Goal: Task Accomplishment & Management: Manage account settings

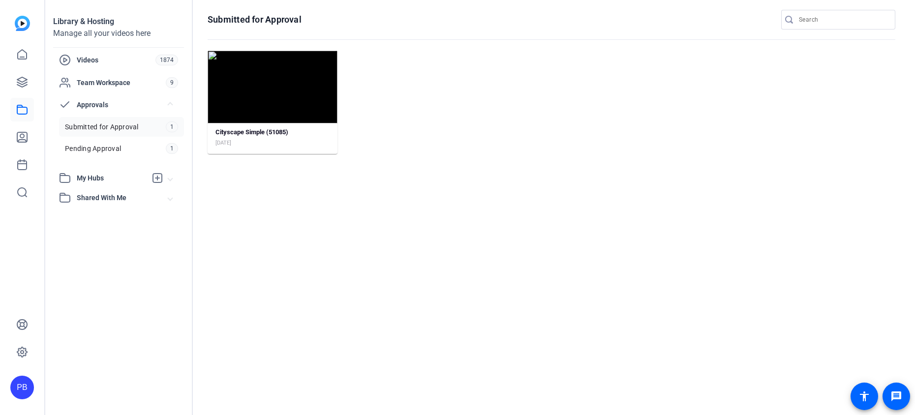
click at [108, 129] on span "Submitted for Approval" at bounding box center [102, 127] width 74 height 10
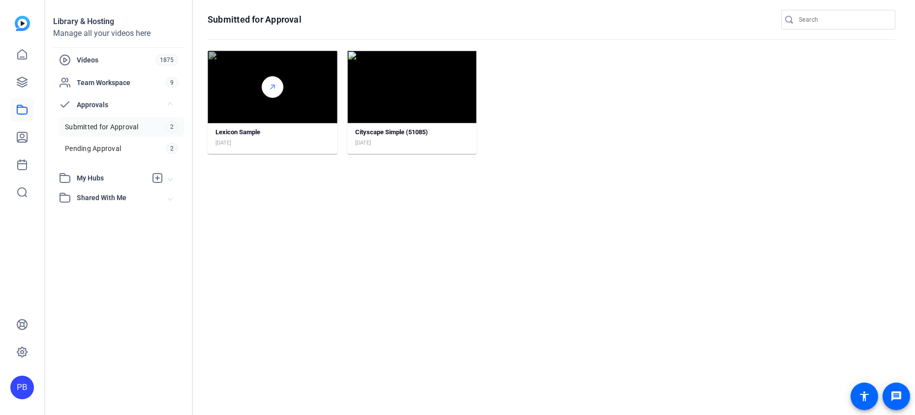
click at [282, 90] on div at bounding box center [273, 87] width 22 height 22
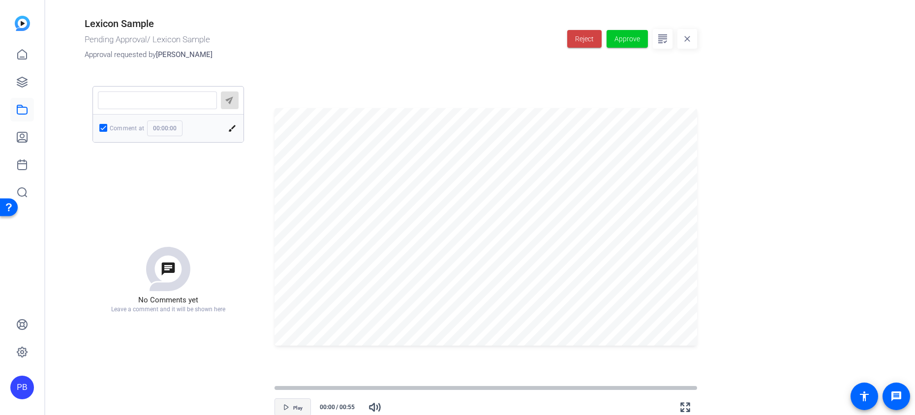
click at [291, 404] on span "button" at bounding box center [292, 408] width 35 height 24
click at [291, 404] on span "Pause" at bounding box center [297, 407] width 13 height 7
drag, startPoint x: 344, startPoint y: 387, endPoint x: 329, endPoint y: 389, distance: 14.3
click at [329, 389] on div at bounding box center [330, 388] width 8 height 8
click at [325, 390] on div at bounding box center [325, 388] width 8 height 8
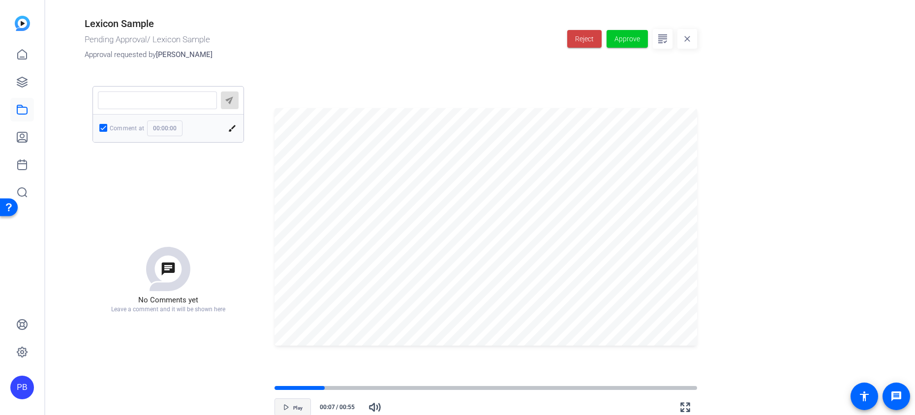
click at [304, 401] on span "button" at bounding box center [292, 408] width 35 height 24
click at [633, 43] on span "Approve" at bounding box center [628, 39] width 26 height 10
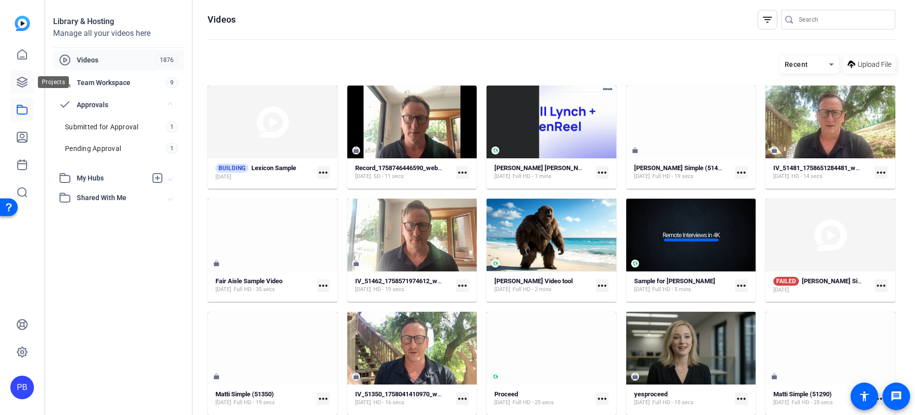
click at [26, 86] on icon at bounding box center [22, 82] width 12 height 12
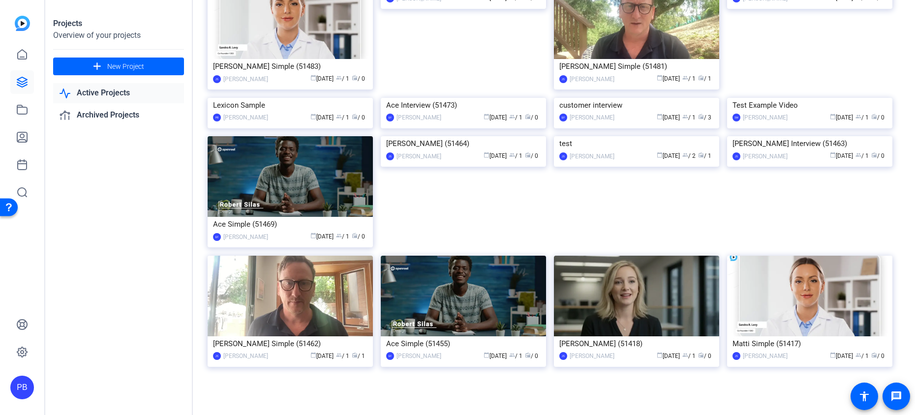
scroll to position [316, 0]
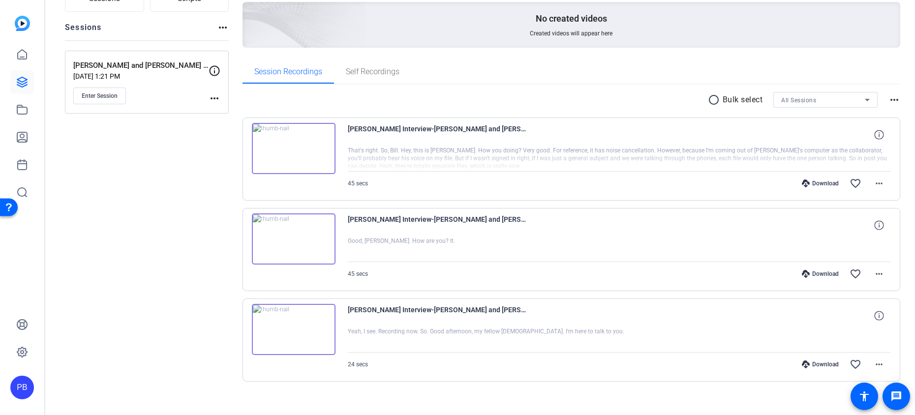
scroll to position [104, 0]
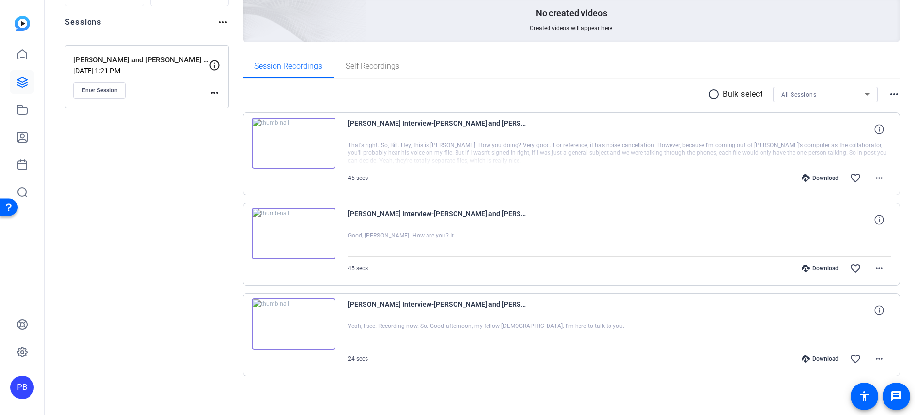
click at [292, 327] on img at bounding box center [294, 324] width 84 height 51
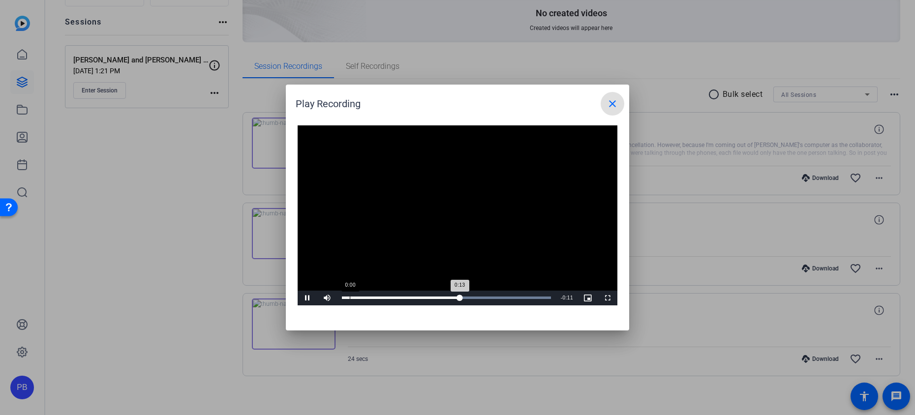
click at [350, 298] on div "0:13" at bounding box center [401, 298] width 118 height 2
drag, startPoint x: 350, startPoint y: 298, endPoint x: 335, endPoint y: 299, distance: 15.8
click at [335, 299] on div "Play Mute 100% Current Time 0:00 / Duration 0:24 Loaded : 100.00% 0:00 0:00 Str…" at bounding box center [458, 298] width 320 height 15
click at [327, 298] on span "Video Player" at bounding box center [327, 298] width 20 height 0
click at [313, 298] on span "Video Player" at bounding box center [308, 298] width 20 height 0
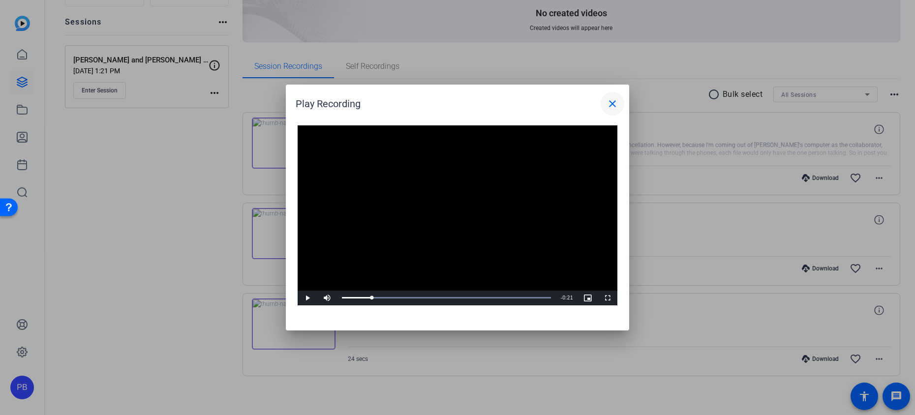
click at [612, 103] on mat-icon "close" at bounding box center [613, 104] width 12 height 12
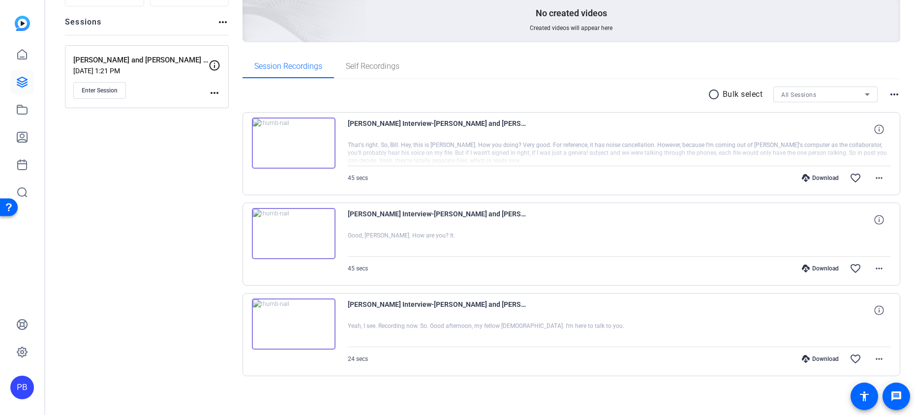
click at [290, 322] on img at bounding box center [294, 324] width 84 height 51
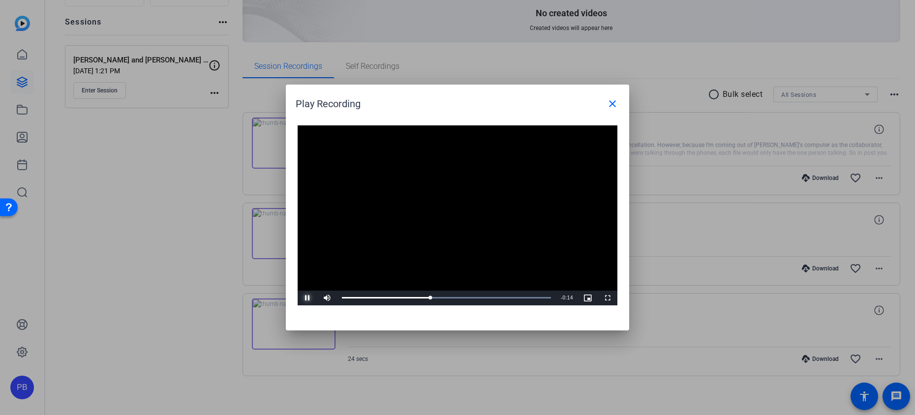
click at [311, 298] on span "Video Player" at bounding box center [308, 298] width 20 height 0
click at [615, 102] on mat-icon "close" at bounding box center [613, 104] width 12 height 12
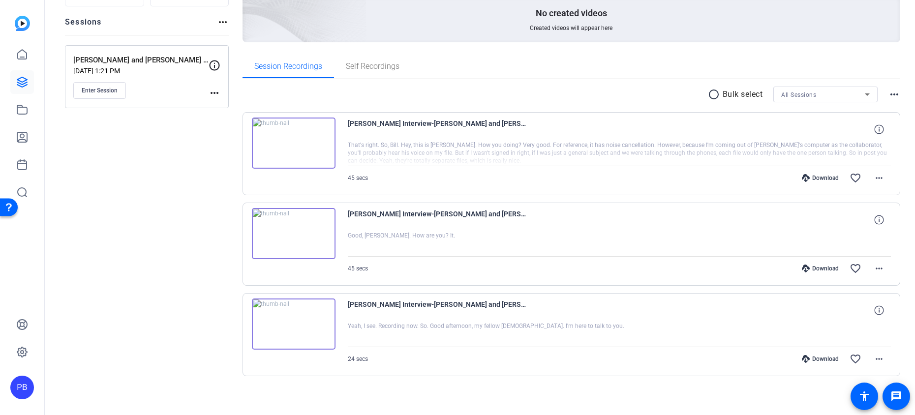
click at [291, 234] on img at bounding box center [294, 233] width 84 height 51
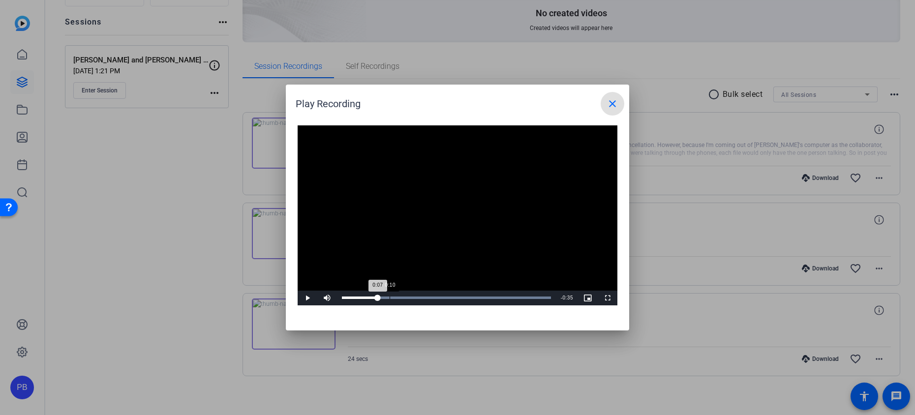
click at [389, 298] on div "Loaded : 100.00% 0:10 0:07" at bounding box center [446, 298] width 209 height 2
click at [412, 297] on div "Loaded : 100.00% 0:15 0:10" at bounding box center [446, 298] width 209 height 2
click at [435, 298] on div "Loaded : 100.00% 0:19 0:15" at bounding box center [446, 298] width 209 height 2
click at [465, 297] on div "Loaded : 100.00% 0:26 0:20" at bounding box center [446, 298] width 209 height 2
drag, startPoint x: 469, startPoint y: 296, endPoint x: 336, endPoint y: 294, distance: 132.4
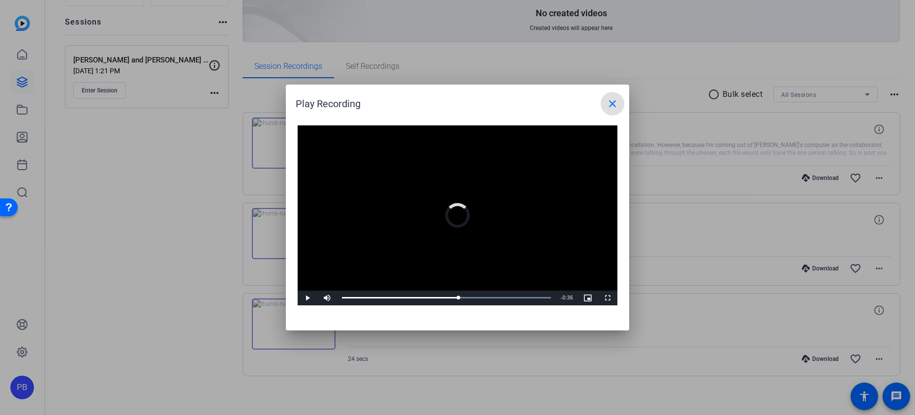
click at [336, 294] on div "Play Mute Current Time 0:25 / Duration 0:45 Loaded : 100.00% 0:01 0:09 Stream T…" at bounding box center [458, 298] width 320 height 15
click at [607, 109] on span at bounding box center [613, 104] width 24 height 24
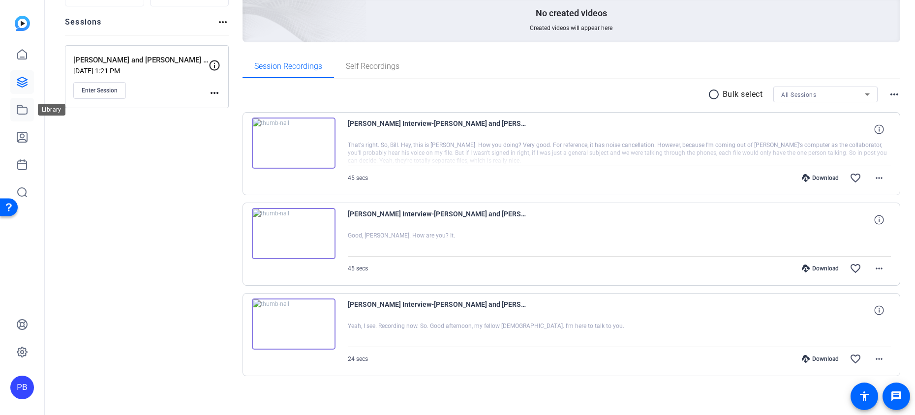
click at [23, 107] on icon at bounding box center [22, 109] width 10 height 9
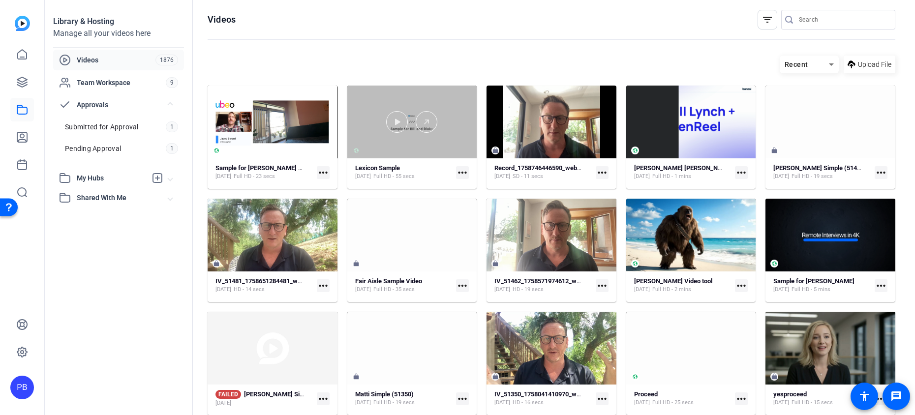
click at [381, 148] on div at bounding box center [412, 122] width 130 height 73
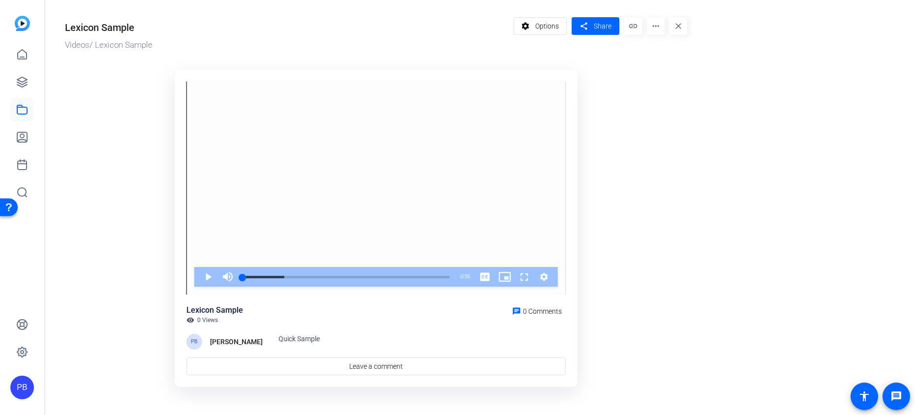
click at [656, 26] on mat-icon "more_horiz" at bounding box center [656, 26] width 18 height 18
click at [656, 26] on div at bounding box center [457, 207] width 915 height 415
click at [554, 27] on span "Options" at bounding box center [547, 26] width 24 height 19
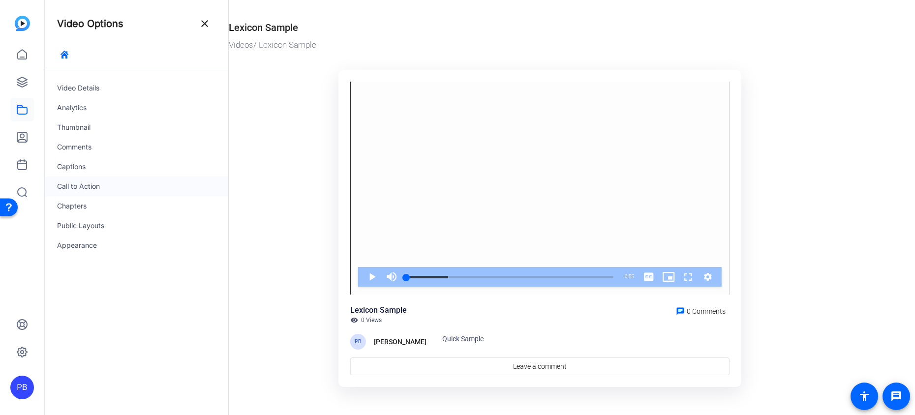
click at [148, 177] on div "Call to Action" at bounding box center [136, 187] width 183 height 20
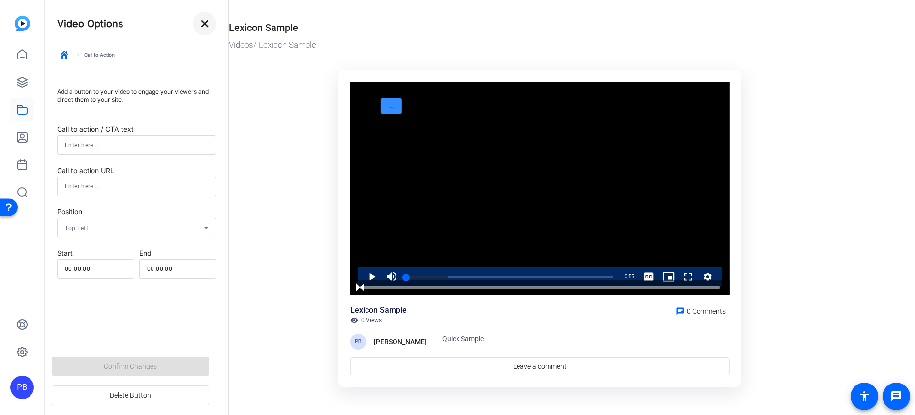
click at [201, 26] on mat-icon "close" at bounding box center [205, 24] width 12 height 12
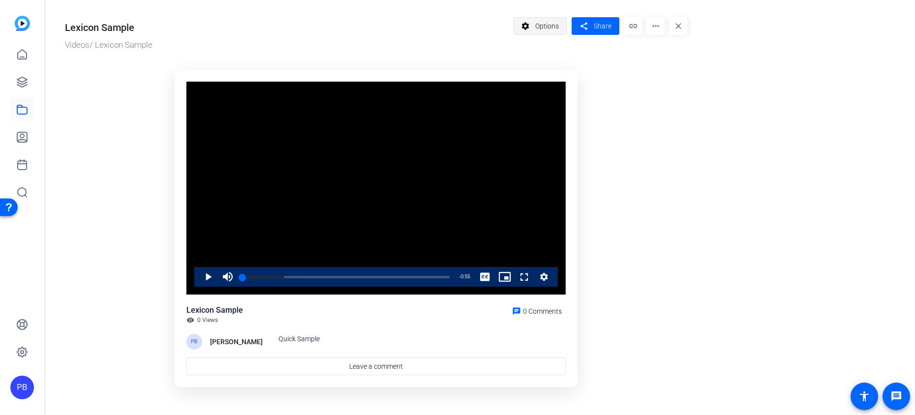
click at [560, 15] on span at bounding box center [540, 26] width 53 height 24
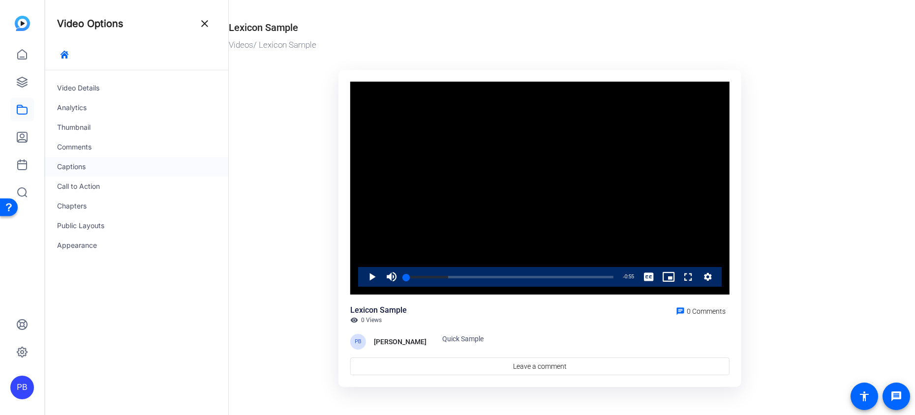
click at [140, 166] on div "Captions" at bounding box center [136, 167] width 183 height 20
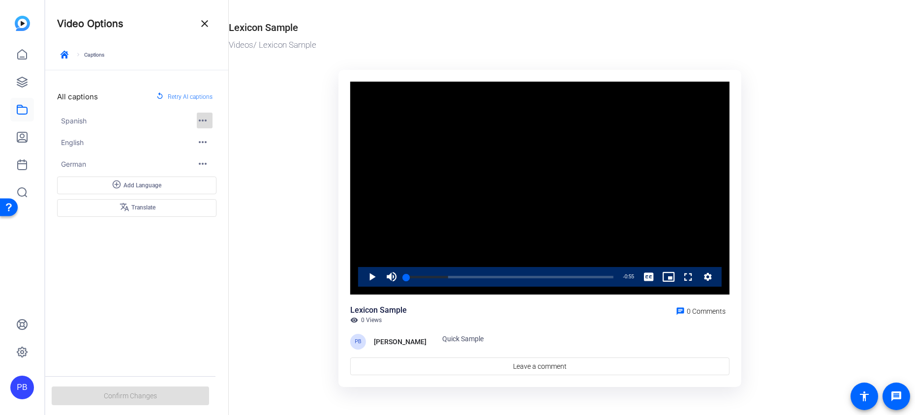
click at [206, 125] on mat-icon "more_horiz" at bounding box center [203, 121] width 12 height 12
click at [217, 159] on span "Delete" at bounding box center [213, 161] width 17 height 7
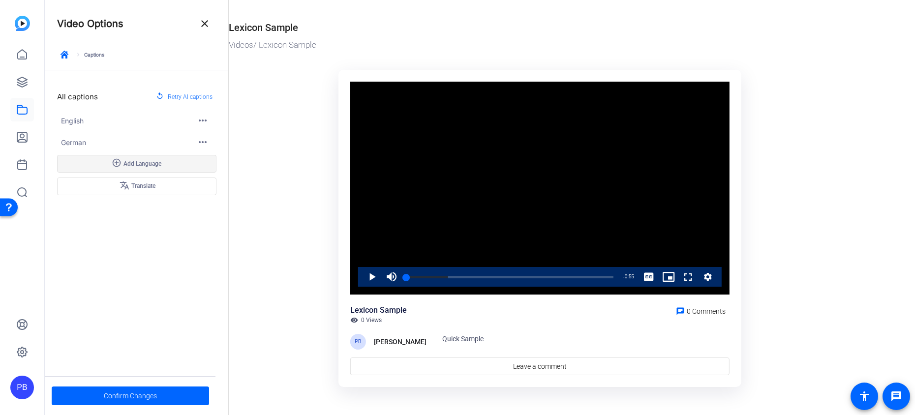
click at [190, 165] on span at bounding box center [137, 164] width 158 height 24
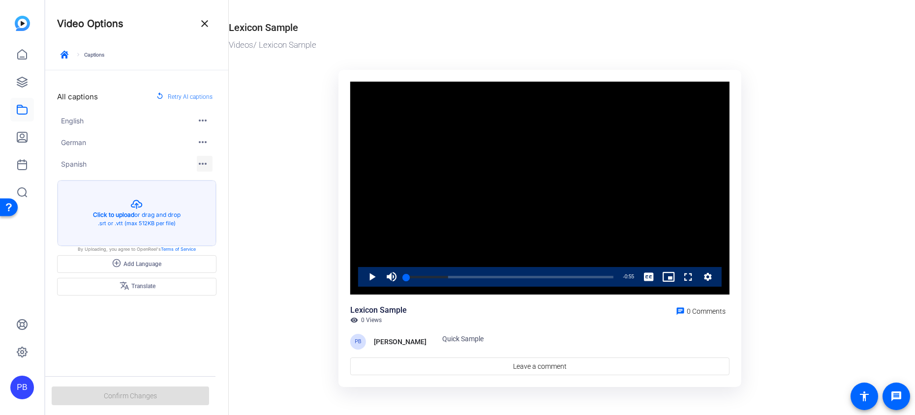
click at [206, 163] on mat-icon "more_horiz" at bounding box center [203, 164] width 12 height 12
click at [287, 175] on span "Spanish" at bounding box center [300, 180] width 39 height 12
click at [169, 285] on span at bounding box center [137, 287] width 158 height 24
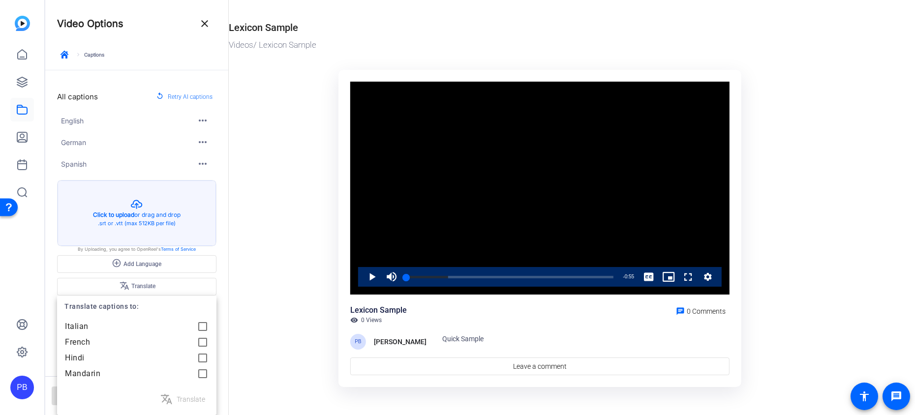
click at [244, 216] on div at bounding box center [457, 207] width 915 height 415
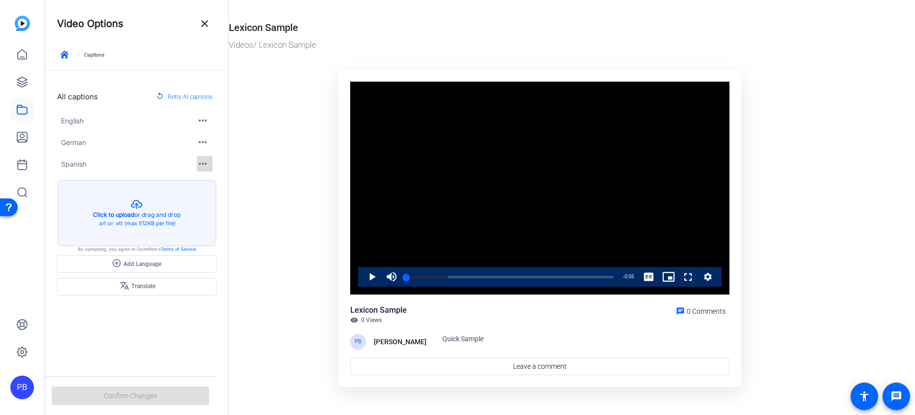
click at [203, 157] on span "button" at bounding box center [205, 164] width 24 height 24
click at [256, 195] on span "Delete" at bounding box center [236, 193] width 62 height 12
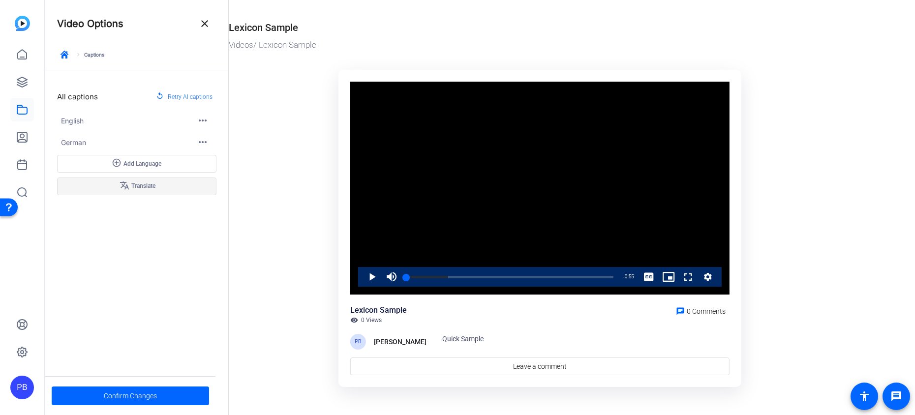
click at [170, 186] on span at bounding box center [137, 187] width 158 height 24
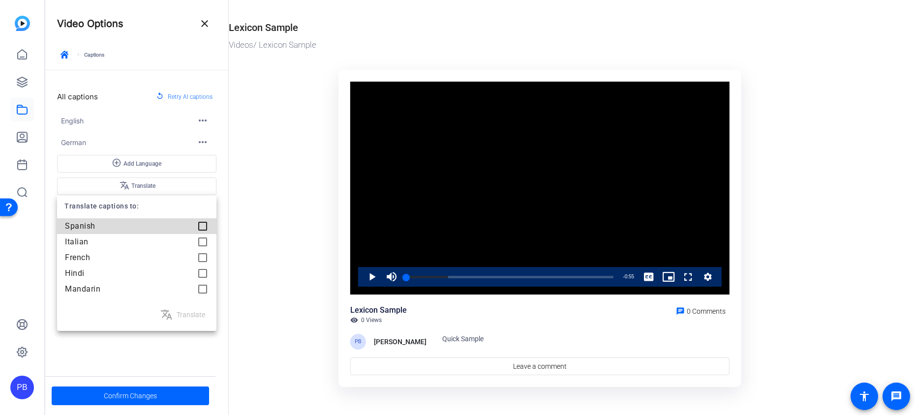
click at [205, 224] on div at bounding box center [203, 227] width 20 height 20
click at [190, 313] on span "Translate" at bounding box center [191, 315] width 29 height 12
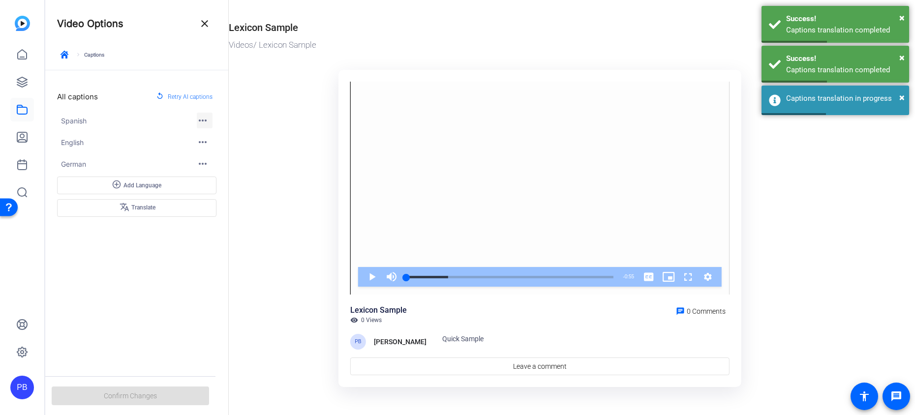
click at [208, 120] on mat-icon "more_horiz" at bounding box center [203, 121] width 12 height 12
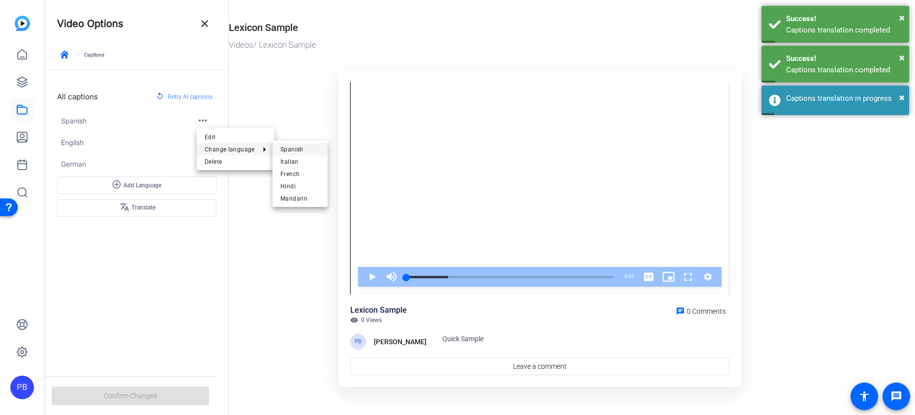
click at [287, 147] on span "Spanish" at bounding box center [300, 149] width 39 height 12
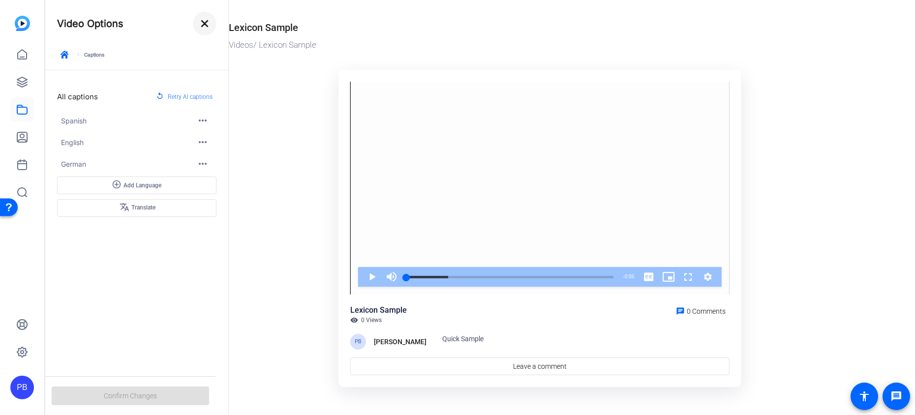
click at [205, 25] on mat-icon "close" at bounding box center [205, 24] width 12 height 12
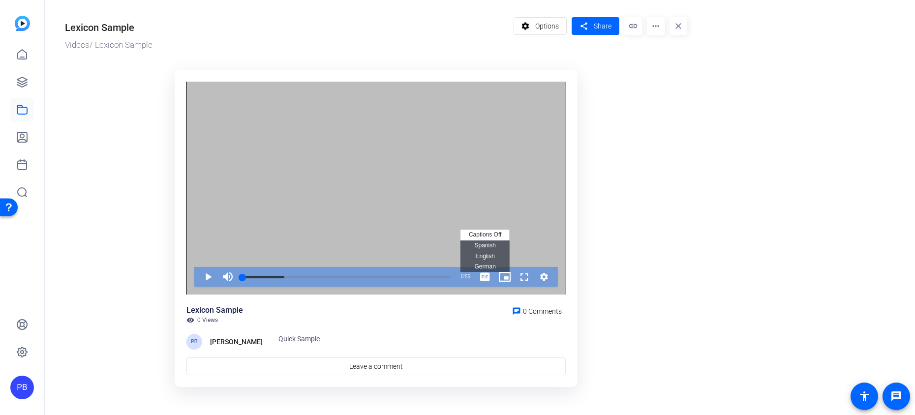
click at [484, 248] on span "Spanish Captions" at bounding box center [484, 245] width 21 height 7
click at [198, 278] on span "Video Player" at bounding box center [198, 277] width 0 height 20
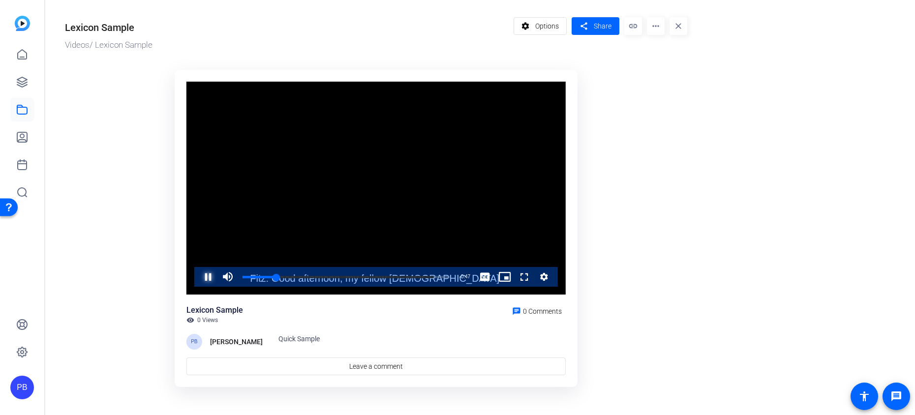
click at [198, 280] on span "Video Player" at bounding box center [198, 277] width 0 height 20
click at [487, 259] on li "English Captions" at bounding box center [485, 256] width 49 height 11
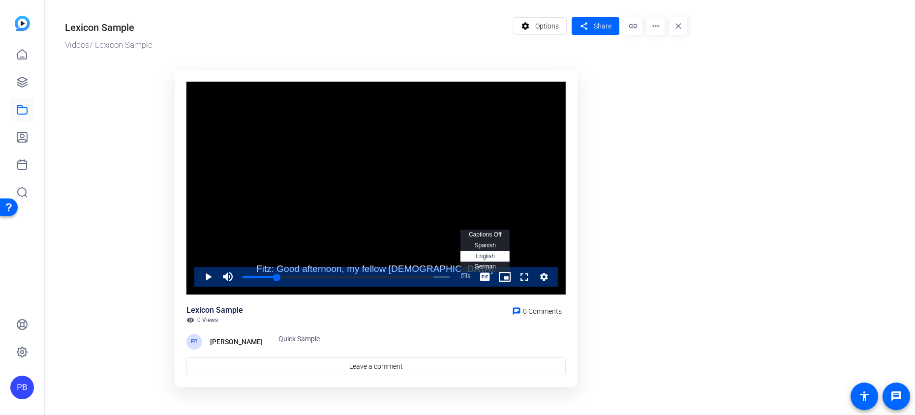
click at [490, 246] on span "Spanish Captions" at bounding box center [484, 245] width 21 height 7
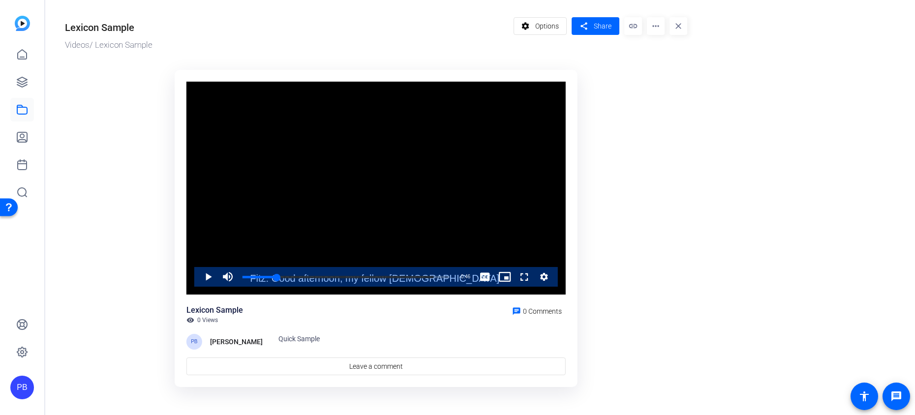
click at [499, 264] on video "Video Player" at bounding box center [376, 189] width 379 height 214
click at [492, 264] on span "German Captions" at bounding box center [484, 266] width 21 height 7
click at [198, 278] on span "Video Player" at bounding box center [198, 277] width 0 height 20
click at [535, 22] on span at bounding box center [540, 26] width 53 height 24
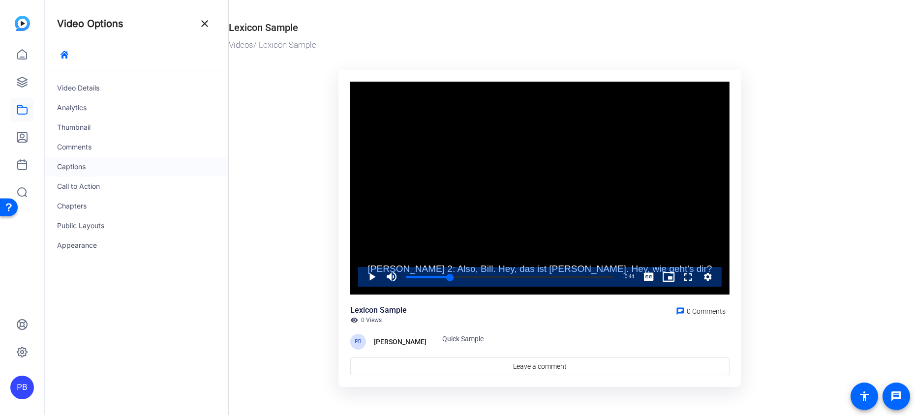
click at [139, 165] on div "Captions" at bounding box center [136, 167] width 183 height 20
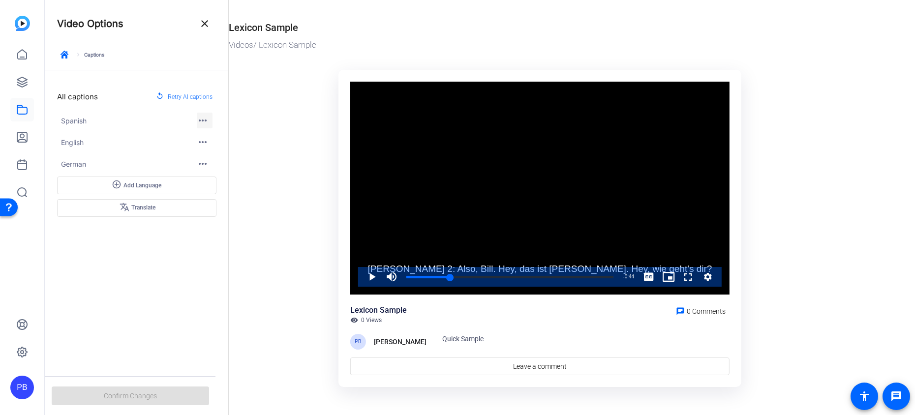
click at [204, 121] on mat-icon "more_horiz" at bounding box center [203, 121] width 12 height 12
click at [258, 219] on div at bounding box center [457, 207] width 915 height 415
click at [199, 158] on mat-icon "more_horiz" at bounding box center [203, 164] width 12 height 12
click at [287, 138] on div at bounding box center [457, 207] width 915 height 415
click at [201, 120] on mat-icon "more_horiz" at bounding box center [203, 121] width 12 height 12
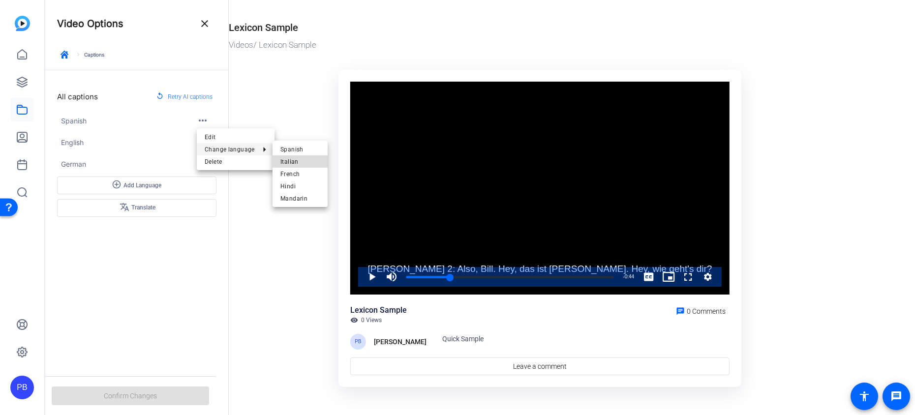
click at [289, 156] on span "Italian" at bounding box center [300, 162] width 39 height 12
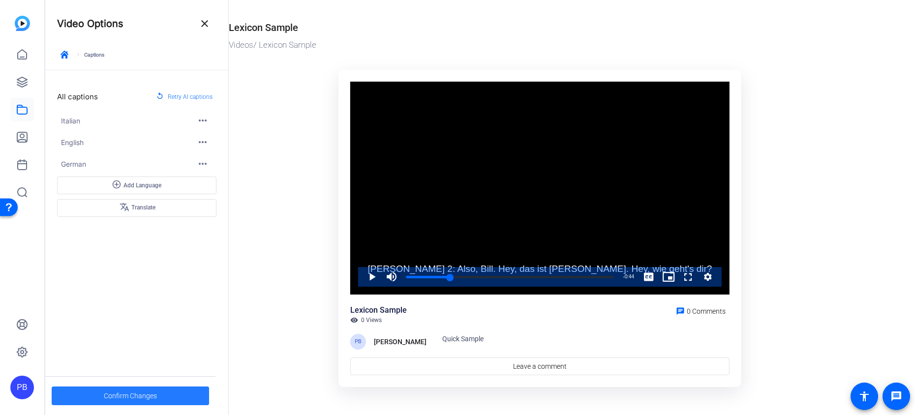
click at [157, 394] on span at bounding box center [130, 396] width 157 height 24
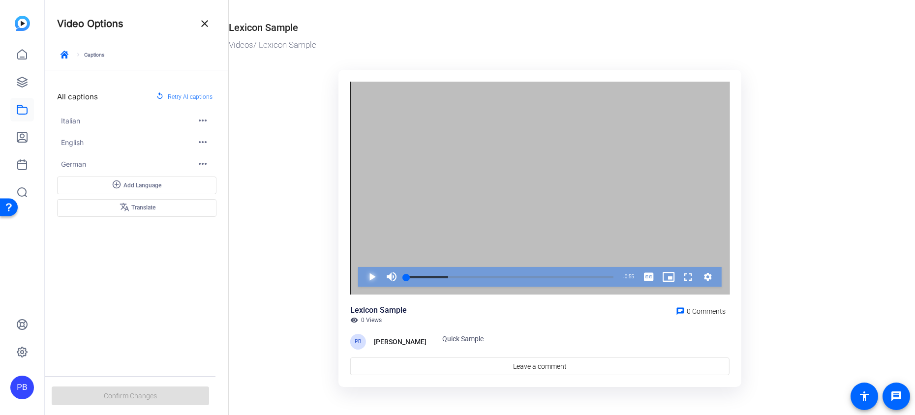
click at [362, 278] on span "Video Player" at bounding box center [362, 277] width 0 height 20
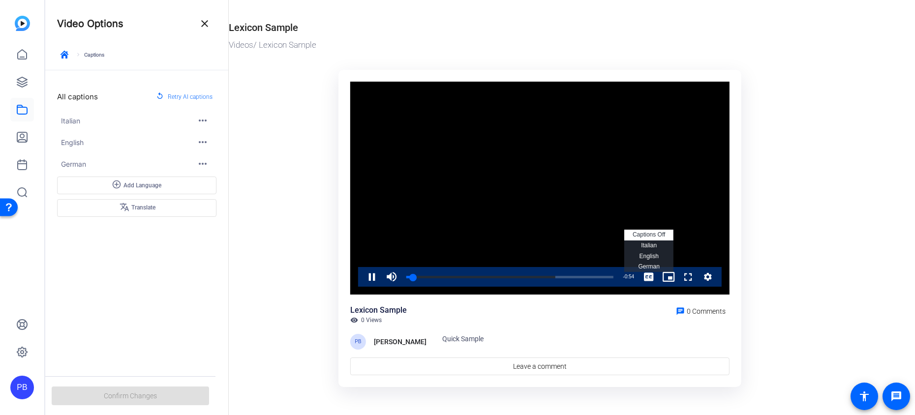
click at [654, 245] on span "Italian Captions" at bounding box center [649, 245] width 16 height 7
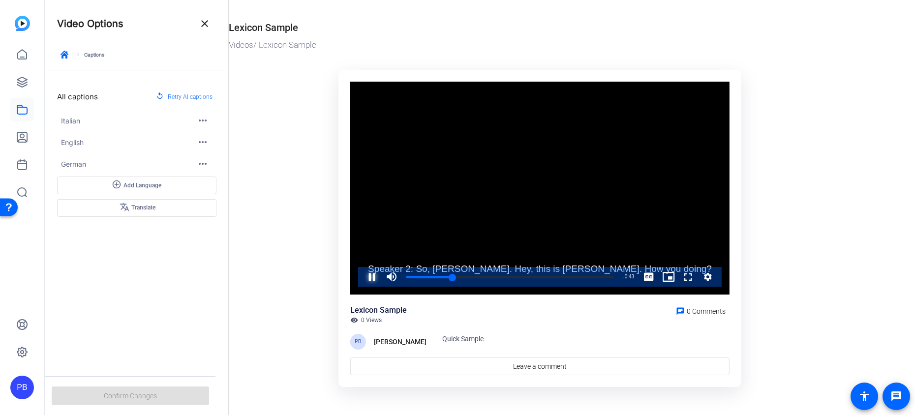
click at [362, 280] on span "Video Player" at bounding box center [362, 277] width 0 height 20
click at [163, 205] on span at bounding box center [137, 208] width 158 height 24
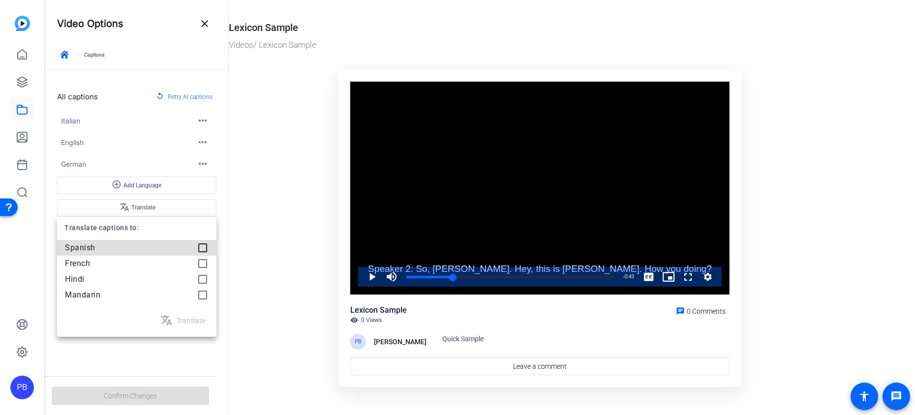
click at [202, 245] on div at bounding box center [203, 248] width 20 height 20
click at [194, 326] on span "Translate" at bounding box center [191, 321] width 29 height 12
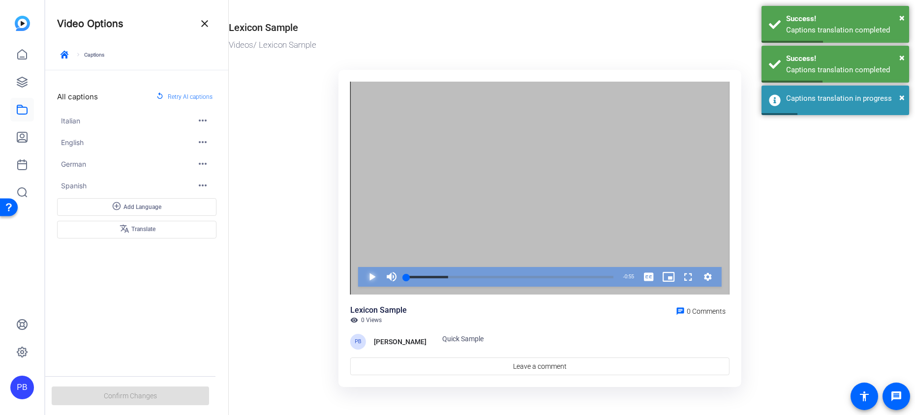
click at [362, 273] on span "Video Player" at bounding box center [362, 277] width 0 height 20
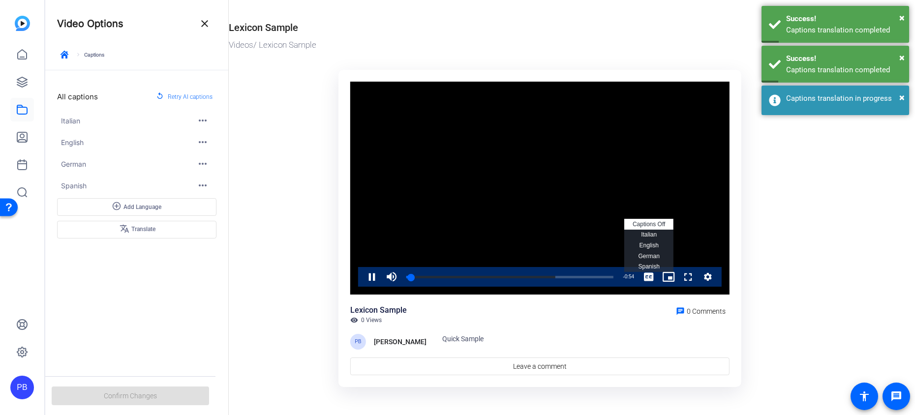
click at [654, 238] on li "Italian Captions" at bounding box center [649, 235] width 49 height 11
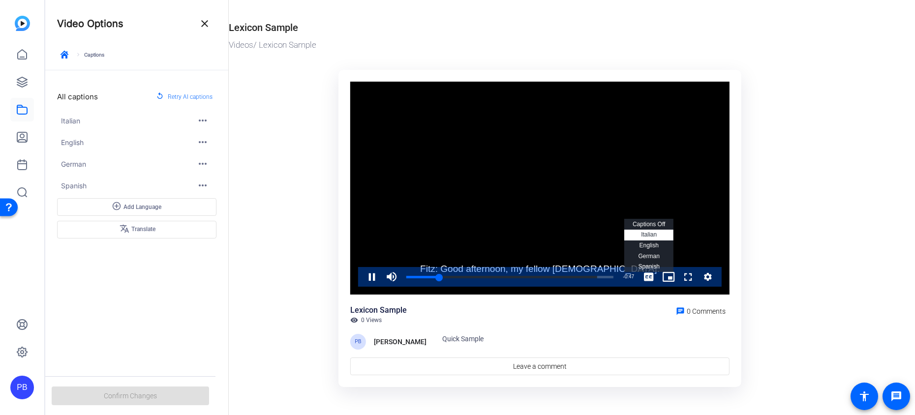
click at [655, 249] on span "English Captions" at bounding box center [648, 245] width 19 height 7
click at [655, 257] on span "German Captions" at bounding box center [648, 256] width 21 height 7
click at [651, 265] on span "Spanish Captions" at bounding box center [648, 266] width 21 height 7
click at [209, 120] on span "button" at bounding box center [205, 121] width 24 height 24
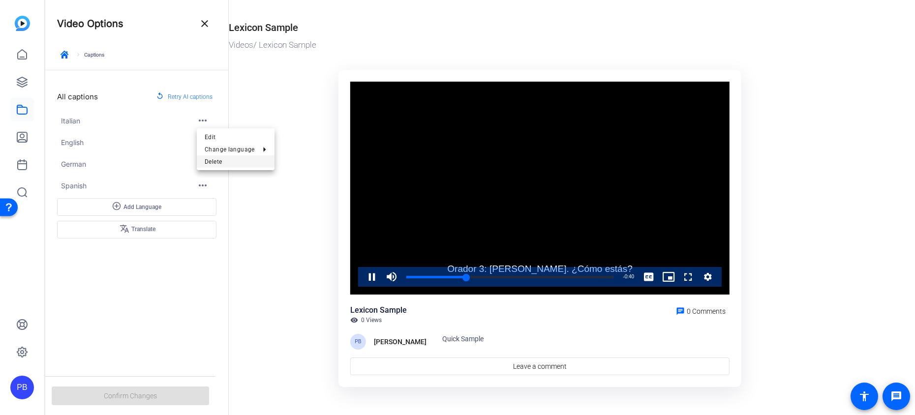
click at [232, 166] on span "Delete" at bounding box center [236, 162] width 62 height 12
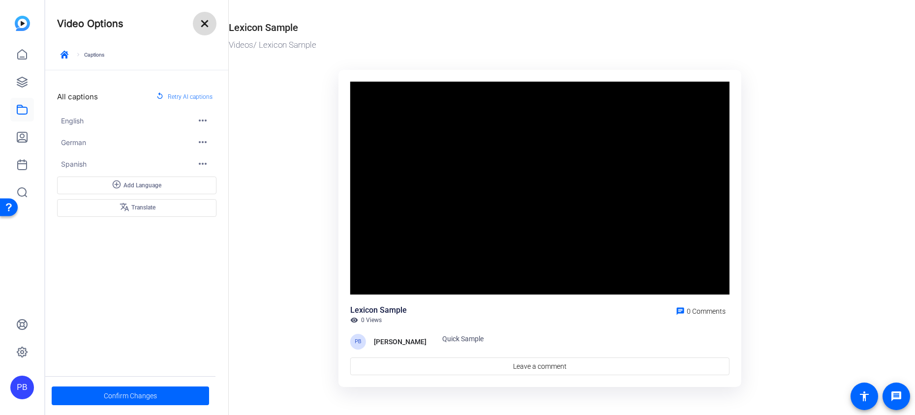
click at [210, 28] on mat-icon "close" at bounding box center [205, 24] width 12 height 12
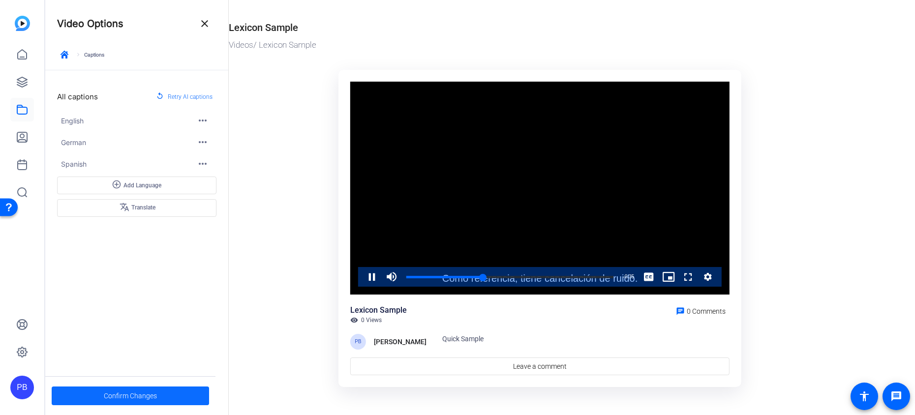
click at [164, 397] on span at bounding box center [130, 396] width 157 height 24
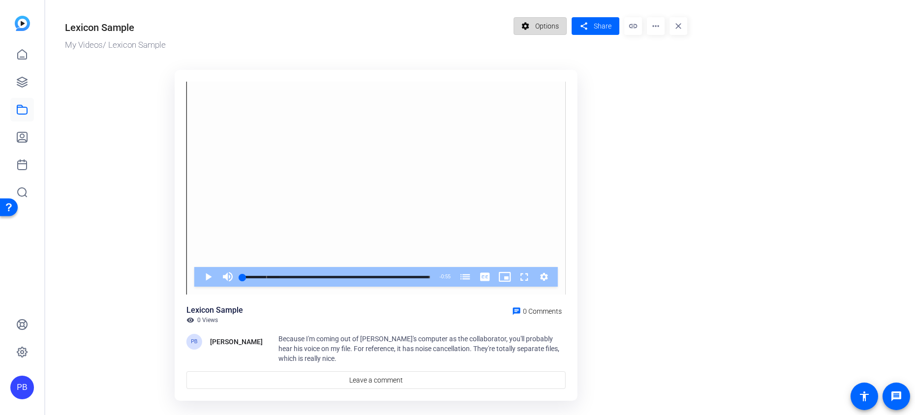
click at [550, 26] on span "Options" at bounding box center [547, 26] width 24 height 19
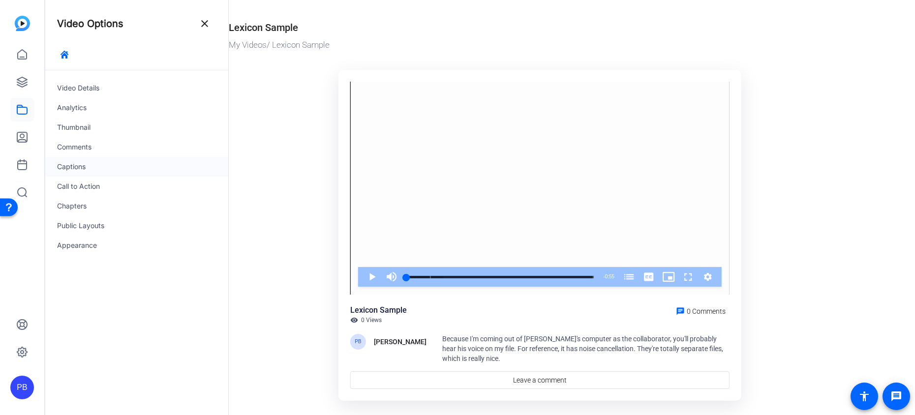
click at [95, 163] on div "Captions" at bounding box center [136, 167] width 183 height 20
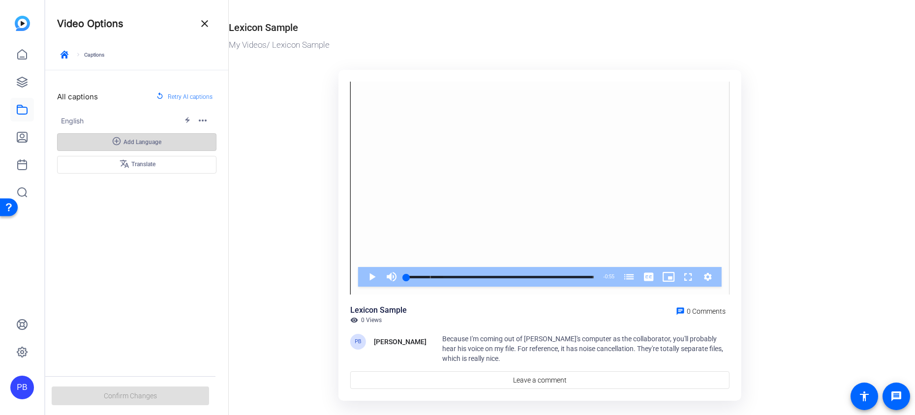
click at [142, 142] on span "Add Language" at bounding box center [143, 142] width 38 height 8
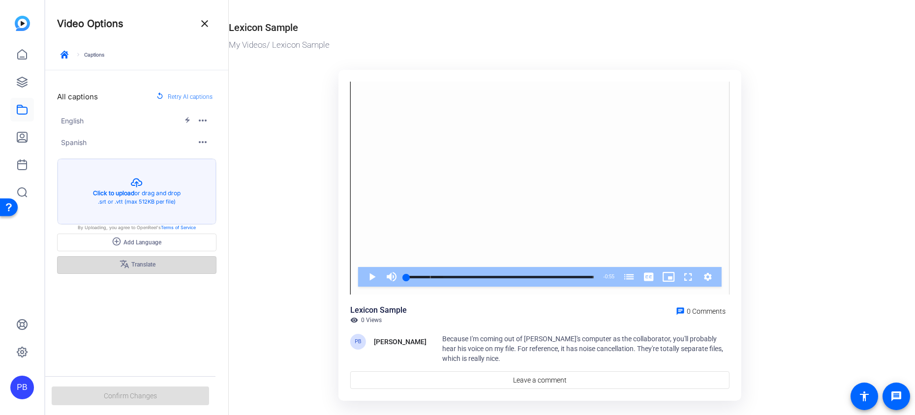
click at [146, 264] on span "translate Translate" at bounding box center [137, 265] width 37 height 12
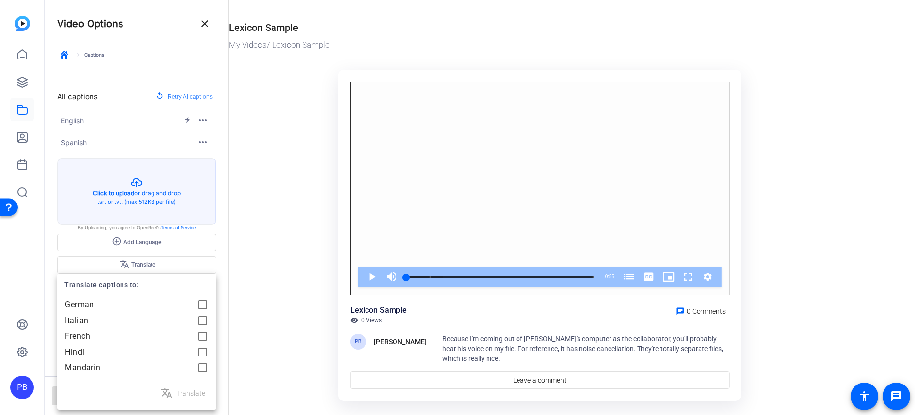
click at [232, 228] on div at bounding box center [457, 207] width 915 height 415
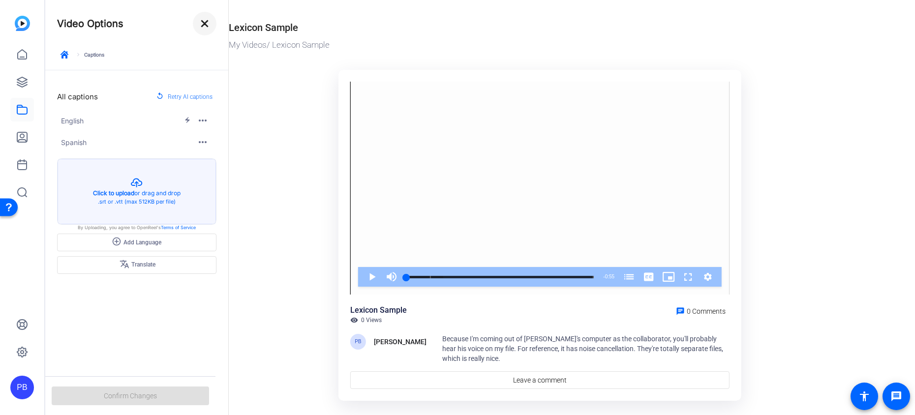
click at [209, 29] on mat-icon "close" at bounding box center [205, 24] width 12 height 12
click at [136, 145] on span "Spanish" at bounding box center [129, 142] width 136 height 10
click at [210, 139] on span "button" at bounding box center [205, 142] width 24 height 24
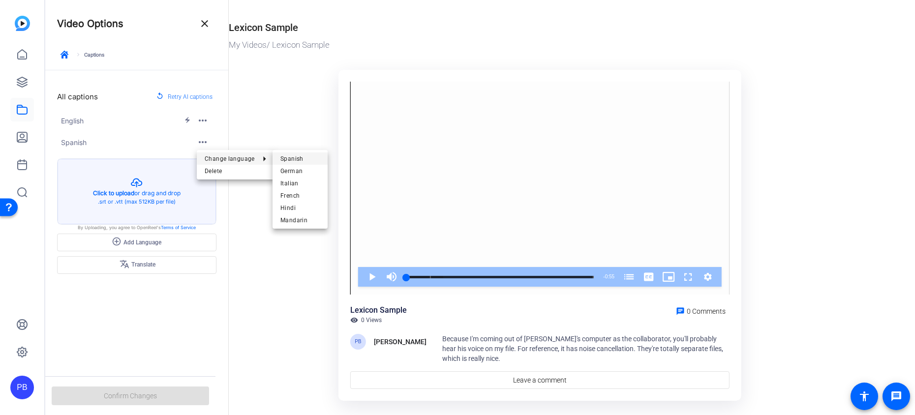
click at [285, 155] on span "Spanish" at bounding box center [300, 159] width 39 height 12
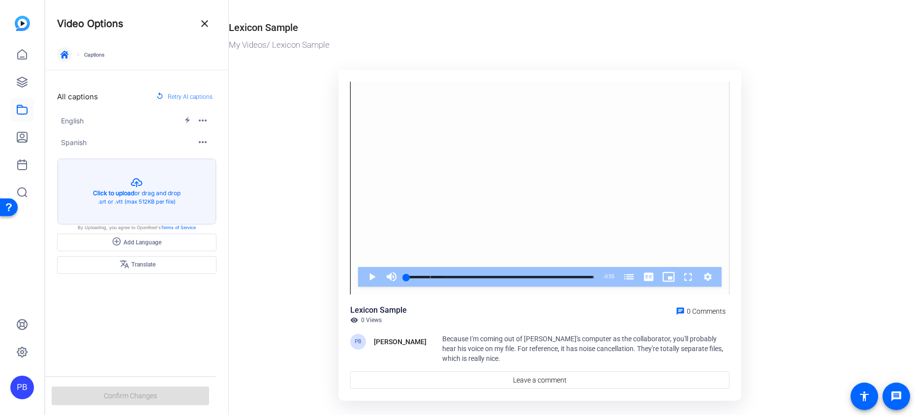
click at [61, 58] on icon "button" at bounding box center [65, 55] width 8 height 8
click at [206, 25] on mat-icon "close" at bounding box center [205, 24] width 12 height 12
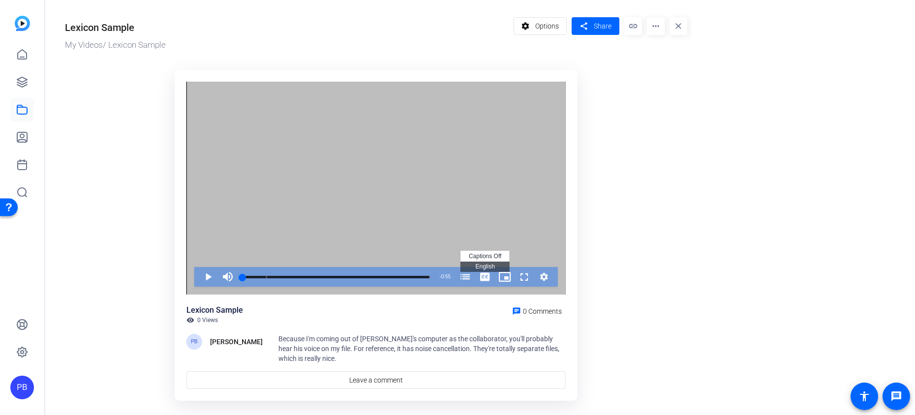
click at [487, 266] on span "English Captions" at bounding box center [484, 266] width 19 height 7
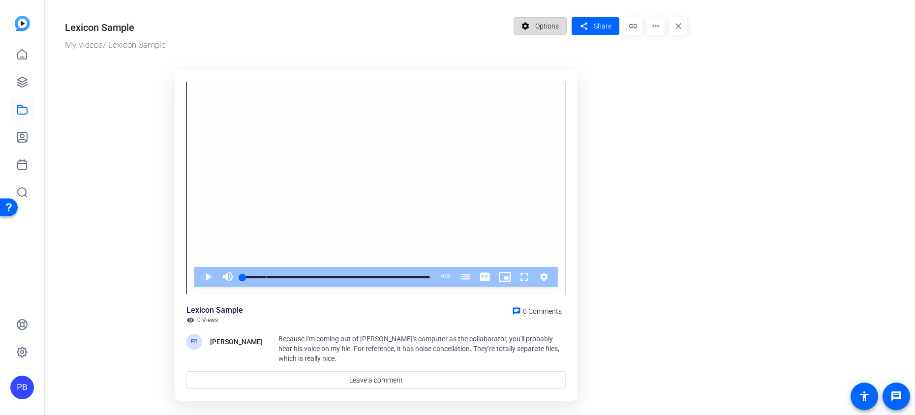
click at [547, 23] on span "Options" at bounding box center [547, 26] width 24 height 19
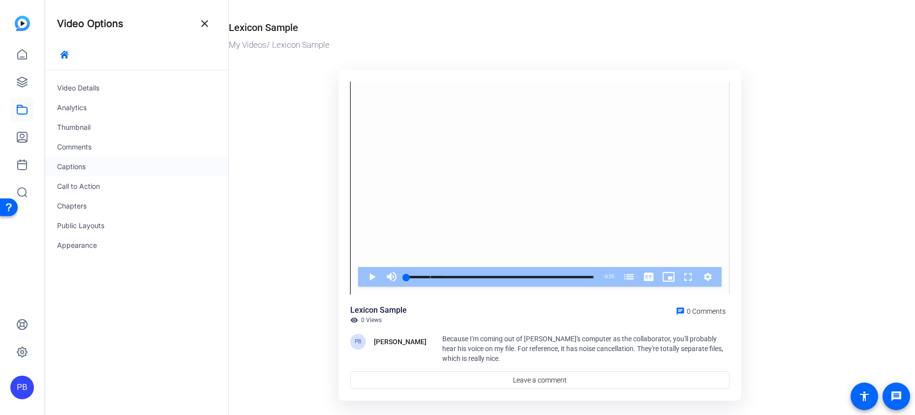
click at [116, 174] on div "Captions" at bounding box center [136, 167] width 183 height 20
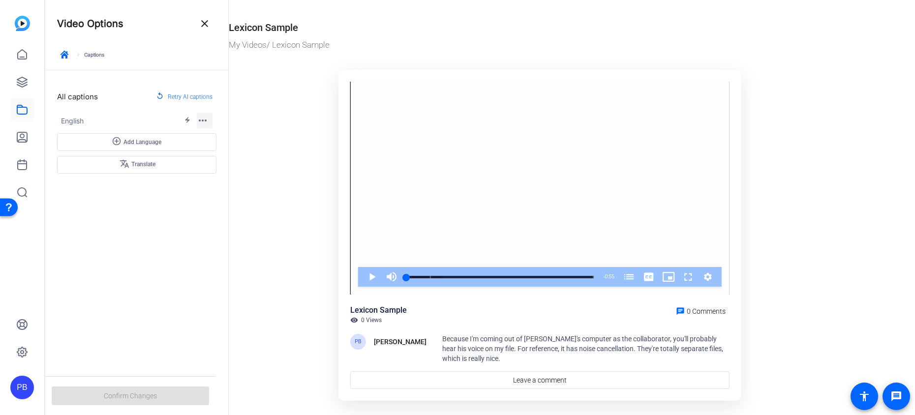
click at [204, 117] on mat-icon "more_horiz" at bounding box center [203, 121] width 12 height 12
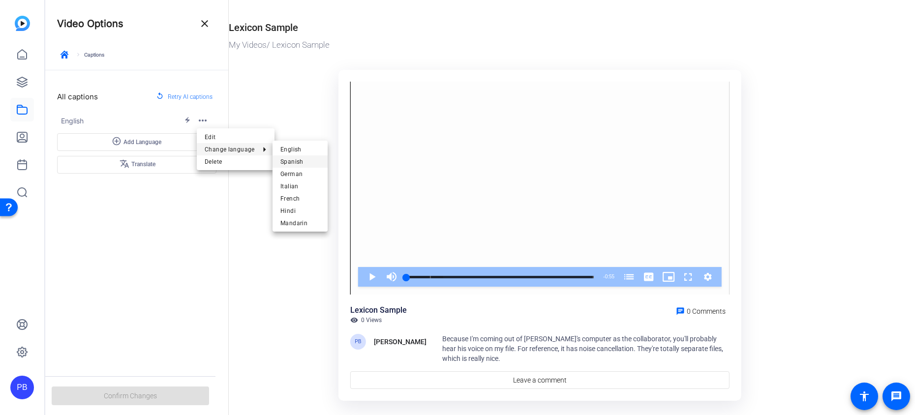
click at [300, 158] on span "Spanish" at bounding box center [300, 162] width 39 height 12
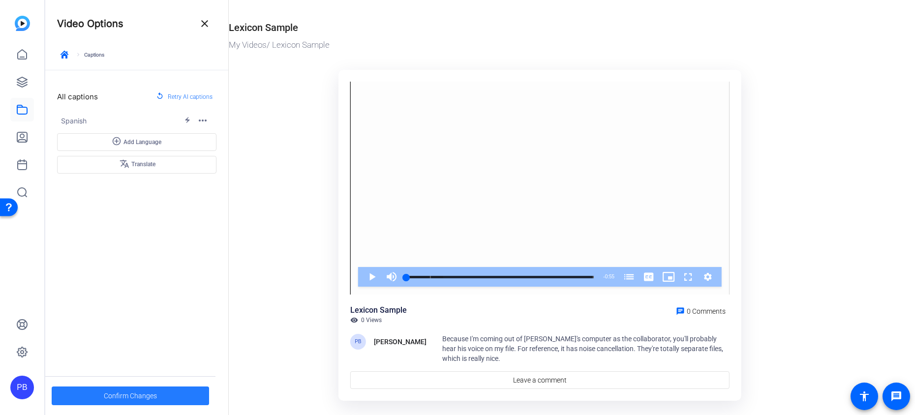
click at [142, 392] on span "Confirm Changes" at bounding box center [130, 396] width 53 height 19
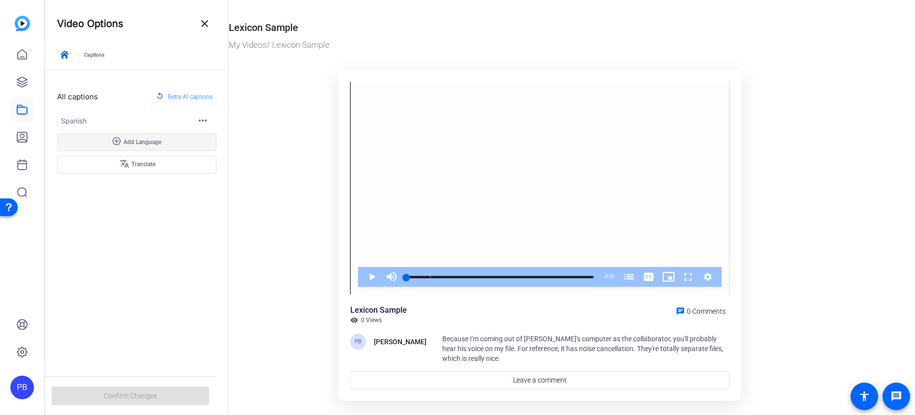
click at [189, 142] on span at bounding box center [137, 142] width 158 height 24
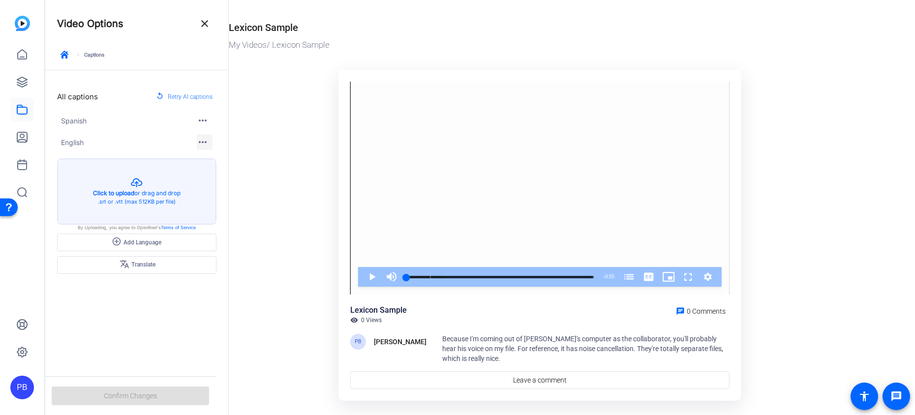
click at [203, 141] on mat-icon "more_horiz" at bounding box center [203, 142] width 12 height 12
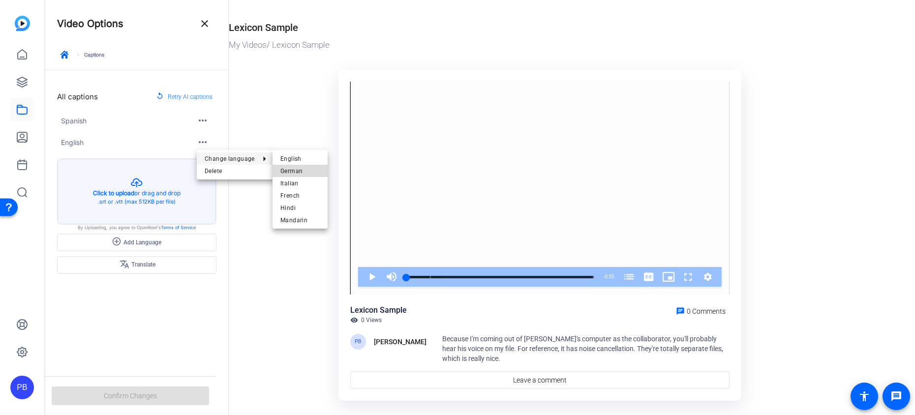
click at [296, 170] on span "German" at bounding box center [300, 171] width 39 height 12
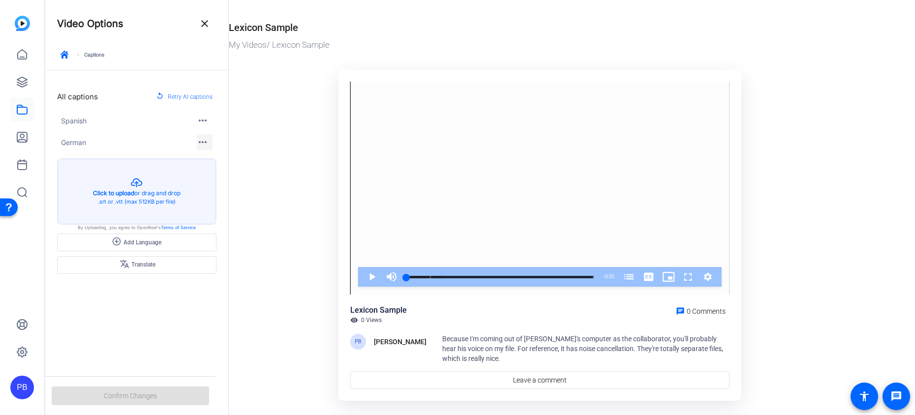
click at [202, 141] on mat-icon "more_horiz" at bounding box center [203, 142] width 12 height 12
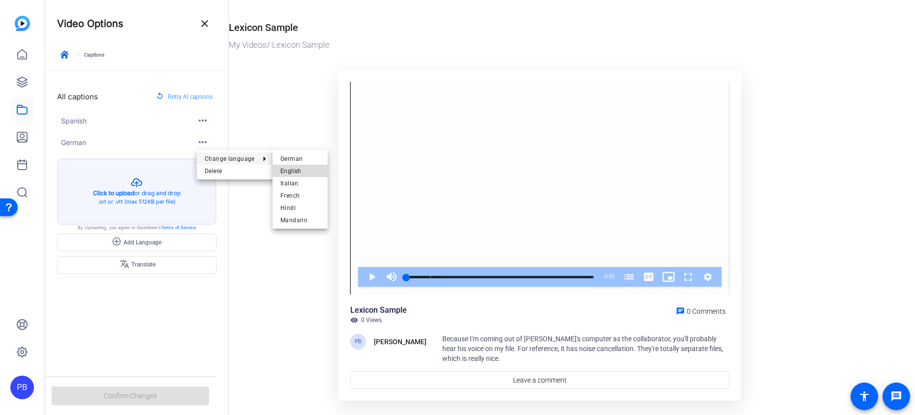
click at [290, 169] on span "English" at bounding box center [300, 171] width 39 height 12
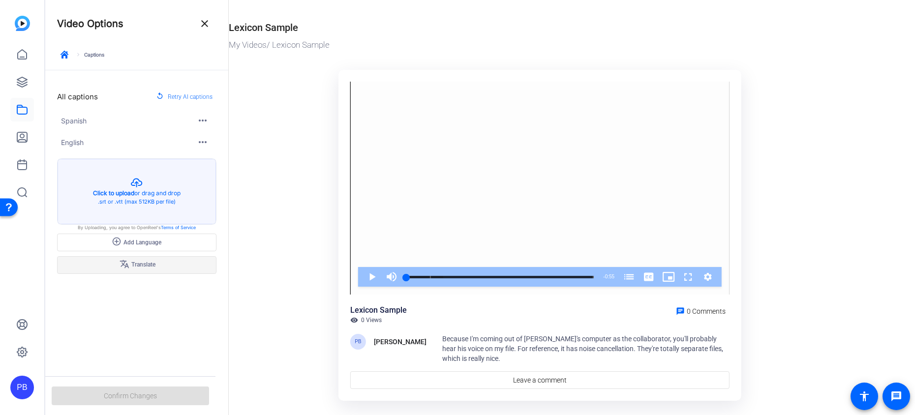
click at [170, 262] on span at bounding box center [137, 265] width 158 height 24
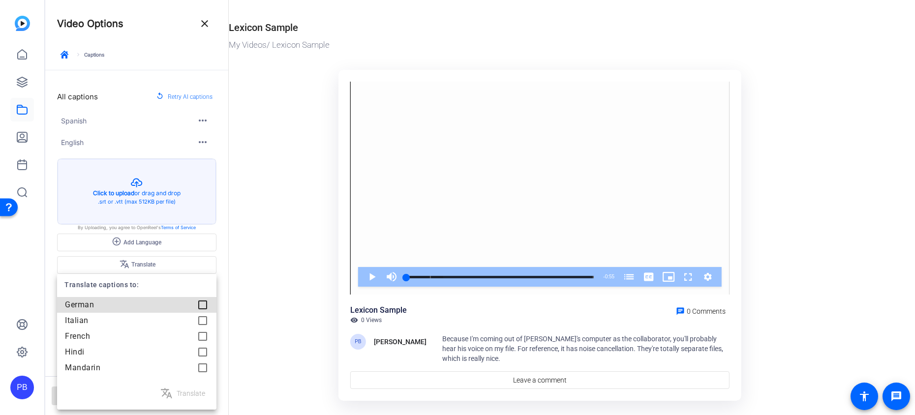
click at [202, 303] on div at bounding box center [203, 305] width 20 height 20
click at [184, 392] on span "Translate" at bounding box center [191, 394] width 29 height 12
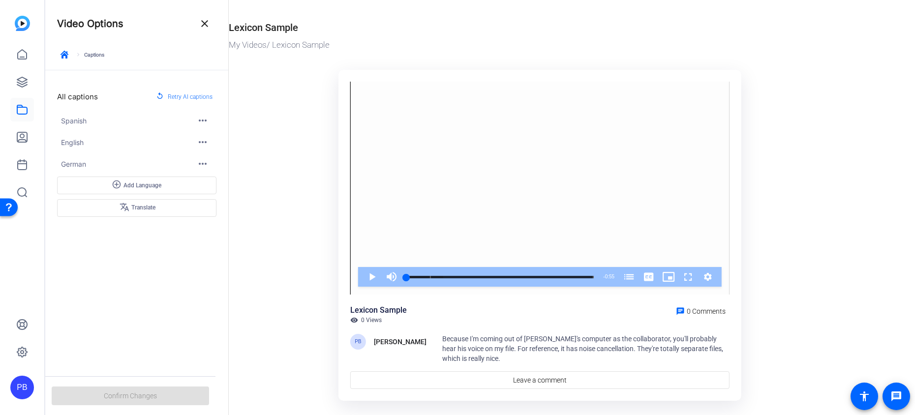
click at [218, 249] on div "All captions replay Retry AI captions Spanish more_horiz English more_horiz Ger…" at bounding box center [136, 217] width 183 height 294
click at [205, 23] on mat-icon "close" at bounding box center [205, 24] width 12 height 12
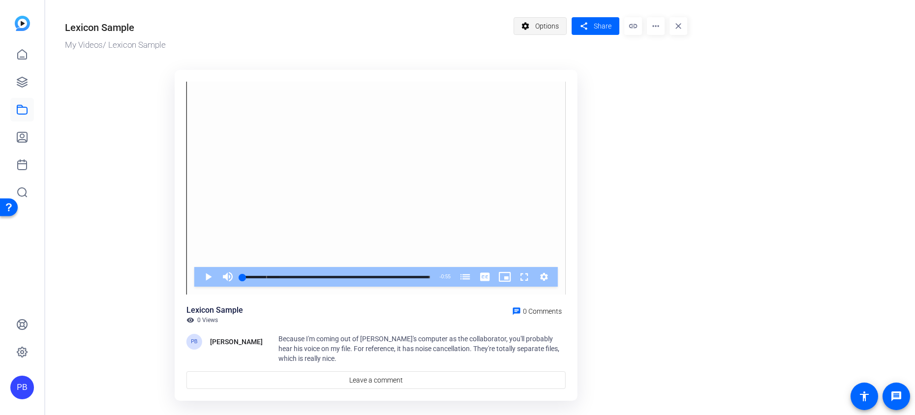
click at [547, 30] on span "Options" at bounding box center [547, 26] width 24 height 19
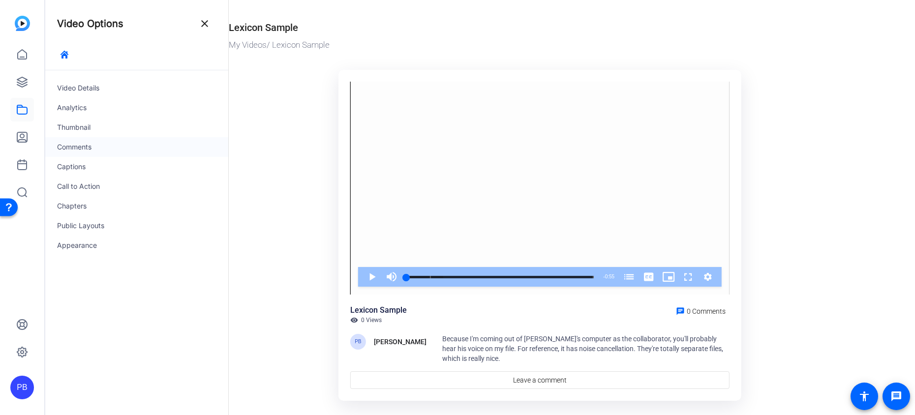
click at [152, 155] on div "Comments" at bounding box center [136, 147] width 183 height 20
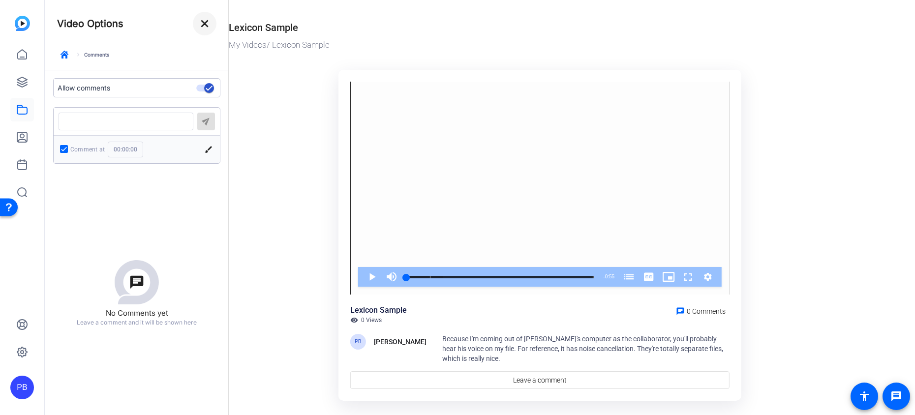
click at [206, 28] on mat-icon "close" at bounding box center [205, 24] width 12 height 12
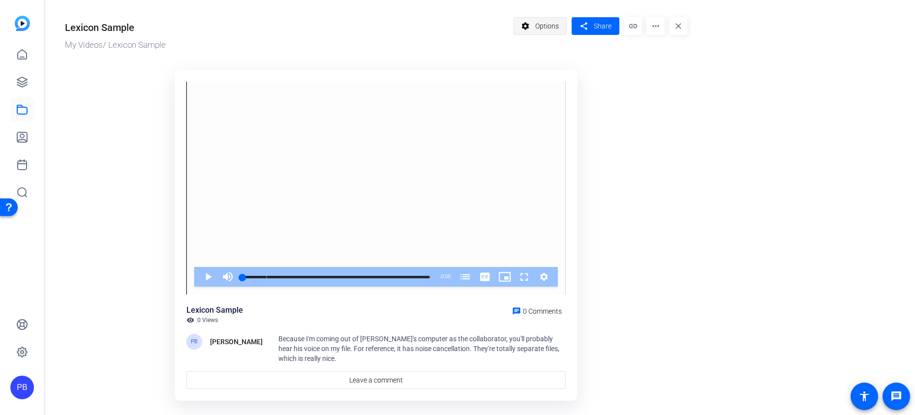
click at [549, 30] on span "Options" at bounding box center [547, 26] width 24 height 19
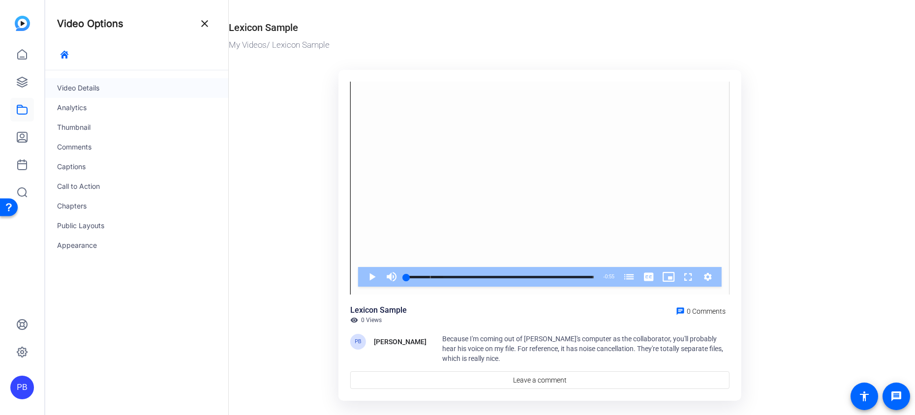
click at [143, 89] on div "Video Details" at bounding box center [136, 88] width 183 height 20
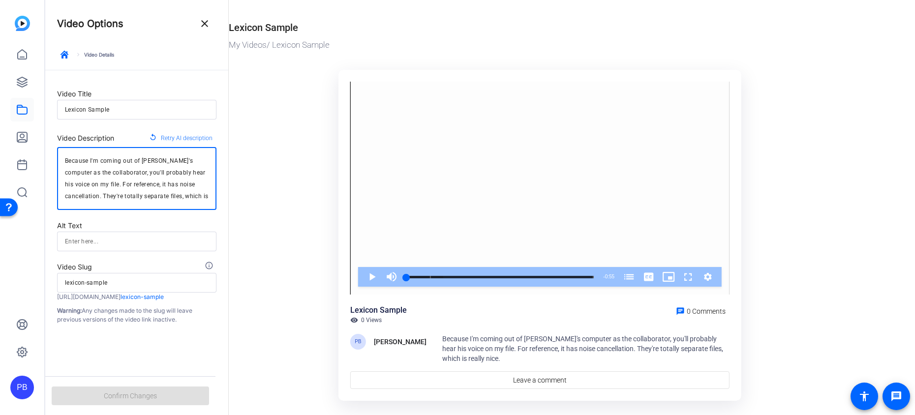
drag, startPoint x: 190, startPoint y: 197, endPoint x: 60, endPoint y: 153, distance: 138.2
click at [60, 153] on div "Because I'm coming out of Bill's computer as the collaborator, you'll probably …" at bounding box center [136, 178] width 159 height 63
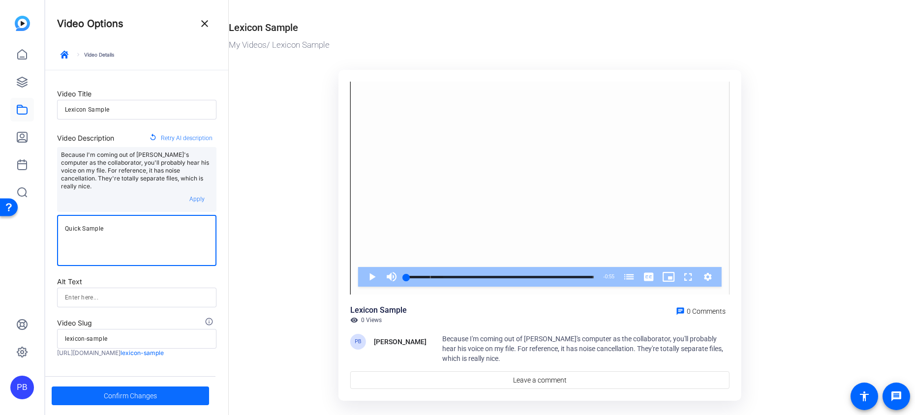
type textarea "Quick Sample"
click at [102, 397] on span at bounding box center [130, 396] width 157 height 24
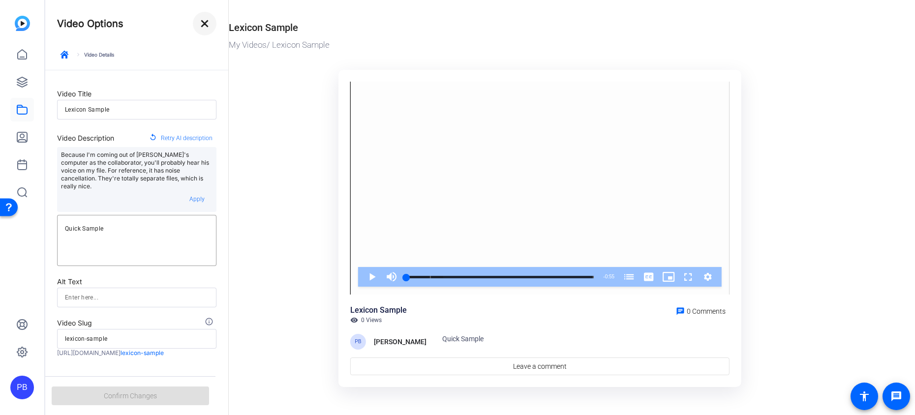
click at [208, 24] on mat-icon "close" at bounding box center [205, 24] width 12 height 12
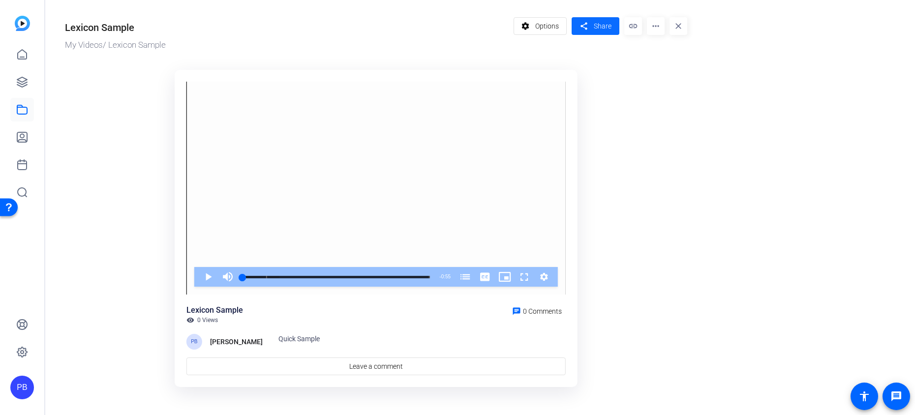
click at [600, 23] on span "Share" at bounding box center [603, 26] width 18 height 10
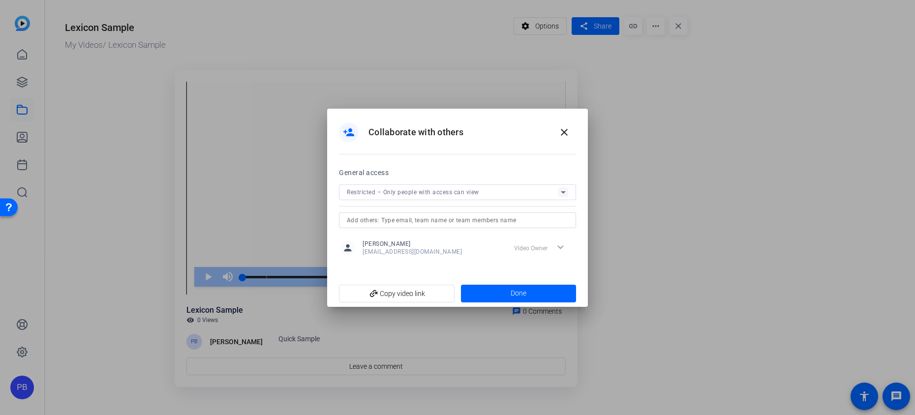
click at [436, 194] on span "Restricted – Only people with access can view" at bounding box center [413, 192] width 132 height 7
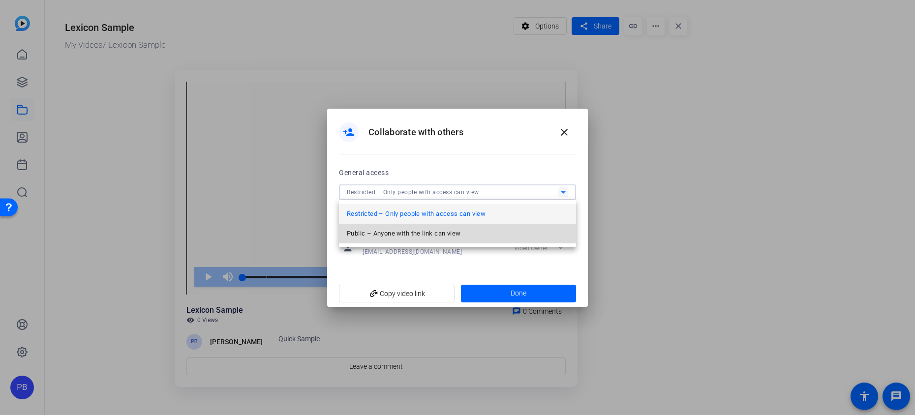
click at [425, 234] on span "Public – Anyone with the link can view" at bounding box center [404, 234] width 114 height 12
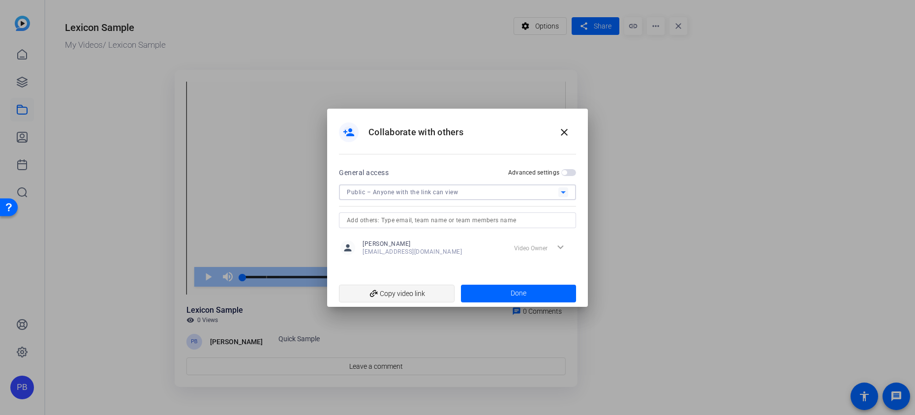
click at [438, 293] on span "add_link Copy video link" at bounding box center [397, 293] width 100 height 19
click at [492, 289] on span at bounding box center [519, 294] width 116 height 24
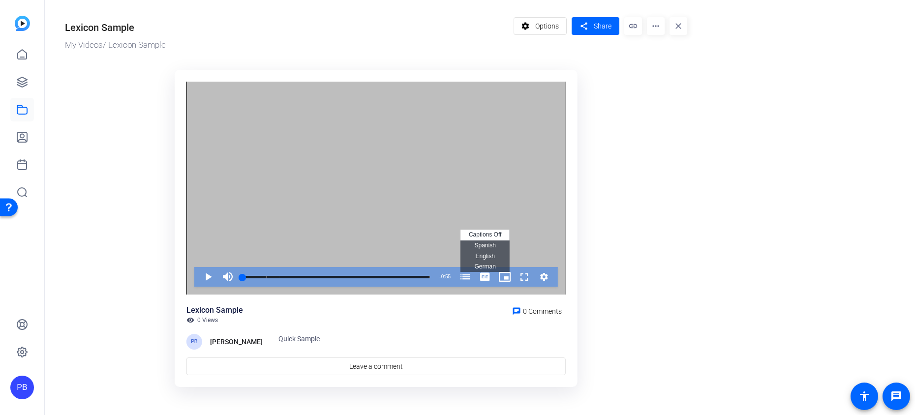
click at [493, 243] on span "Spanish Captions" at bounding box center [484, 245] width 21 height 7
click at [198, 278] on span "Video Player" at bounding box center [198, 277] width 0 height 20
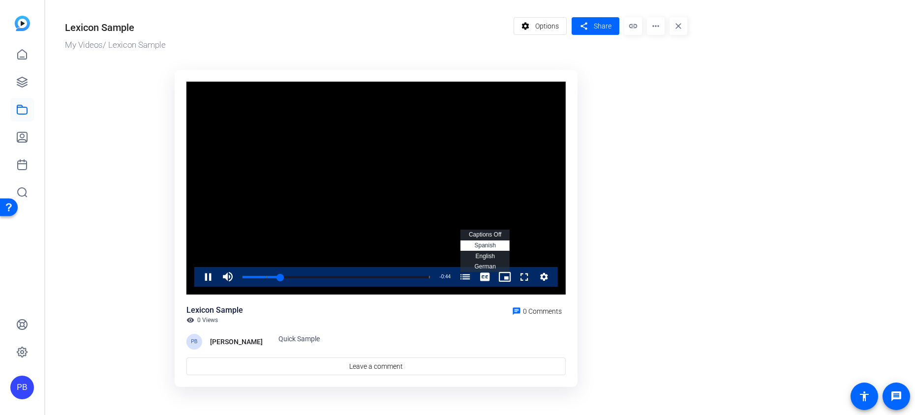
click at [494, 256] on span "English Captions" at bounding box center [484, 256] width 19 height 7
click at [497, 248] on li "Spanish Captions" at bounding box center [485, 246] width 49 height 11
click at [488, 262] on li "German Captions" at bounding box center [485, 267] width 49 height 11
click at [489, 265] on span "German Captions" at bounding box center [484, 266] width 21 height 7
click at [491, 247] on span "Spanish Captions" at bounding box center [484, 245] width 21 height 7
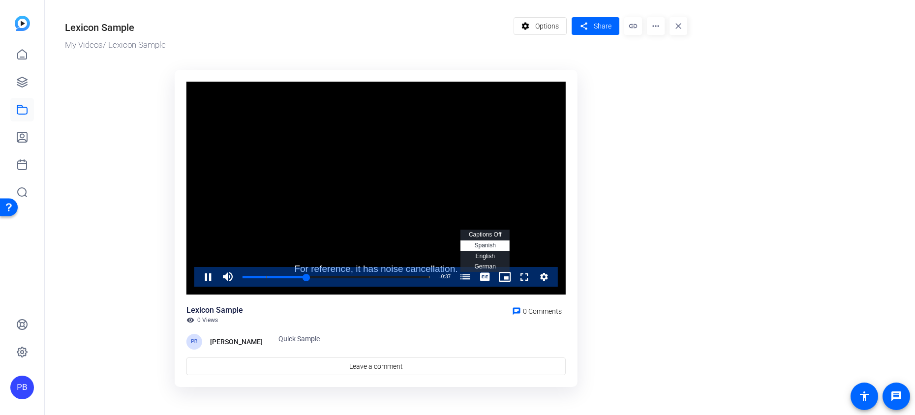
click at [490, 249] on li "Spanish Captions , selected" at bounding box center [485, 246] width 49 height 11
click at [492, 254] on span "English Captions" at bounding box center [484, 256] width 19 height 7
click at [492, 246] on span "Spanish Captions" at bounding box center [484, 245] width 21 height 7
click at [490, 266] on span "German Captions" at bounding box center [484, 266] width 21 height 7
click at [488, 246] on span "Spanish Captions" at bounding box center [484, 245] width 21 height 7
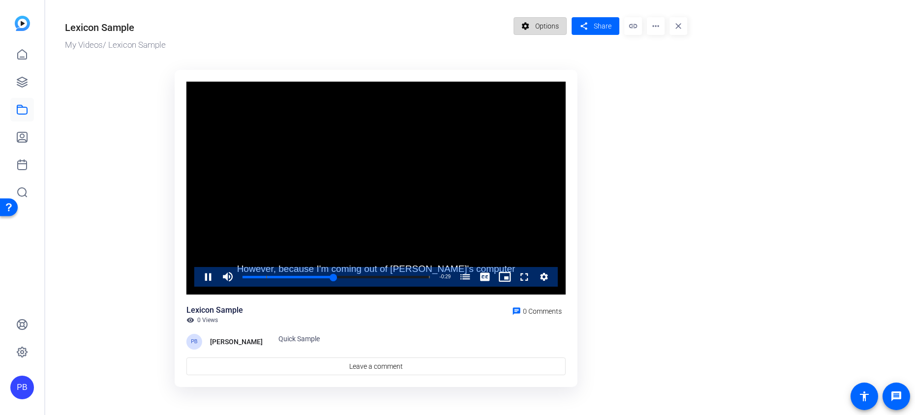
click at [540, 29] on span "Options" at bounding box center [547, 26] width 24 height 19
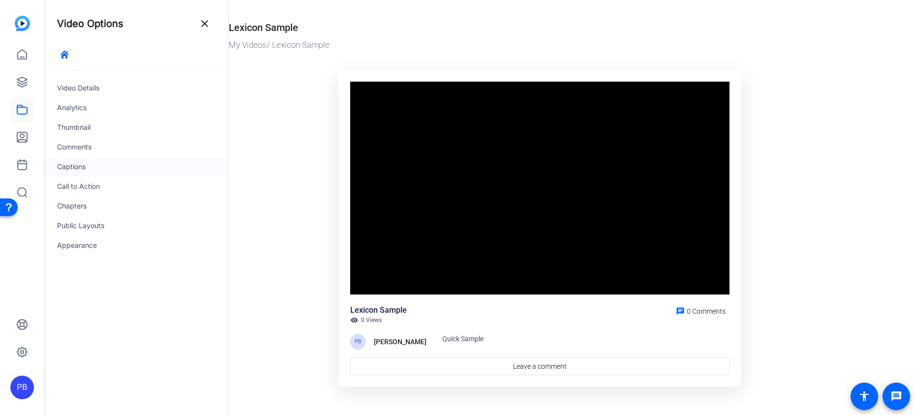
click at [117, 171] on div "Captions" at bounding box center [136, 167] width 183 height 20
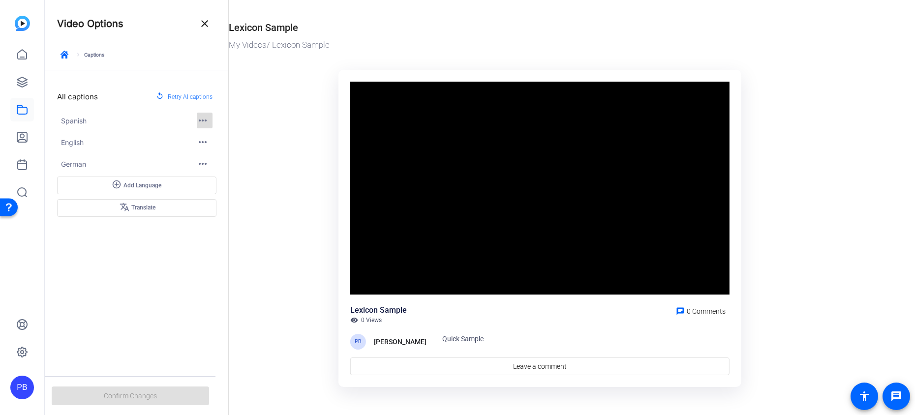
click at [209, 119] on span "button" at bounding box center [205, 121] width 24 height 24
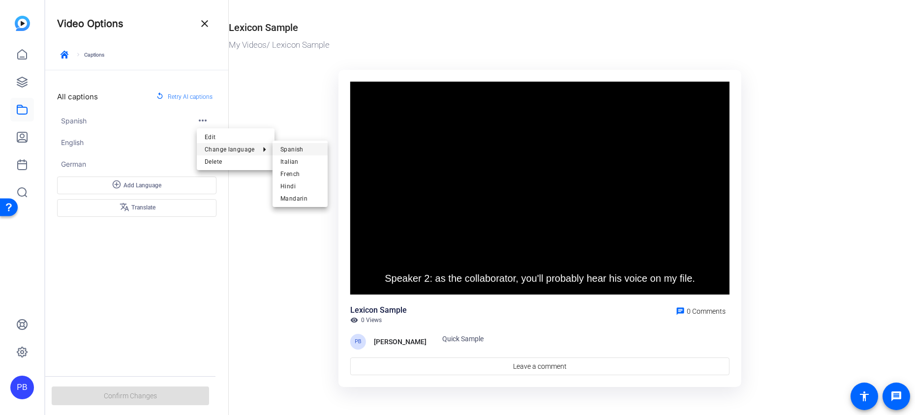
click at [291, 152] on span "Spanish" at bounding box center [300, 149] width 39 height 12
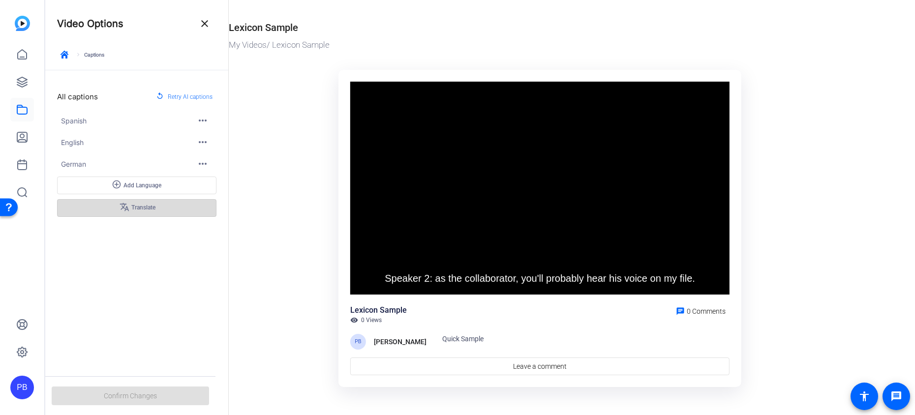
click at [180, 204] on span at bounding box center [137, 208] width 158 height 24
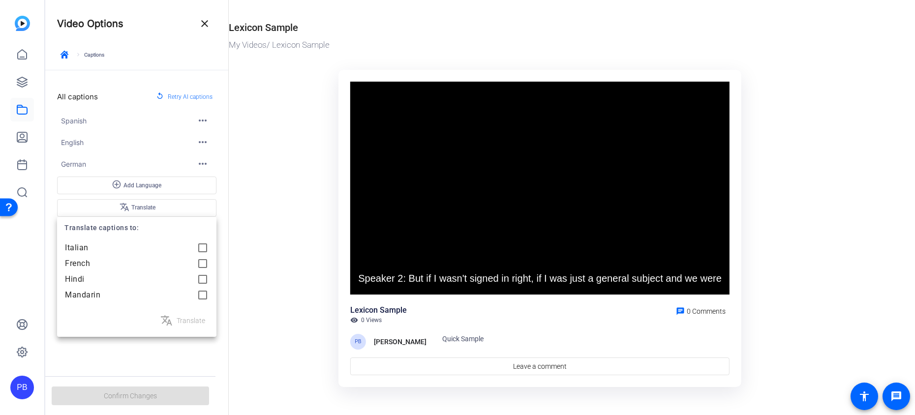
click at [247, 214] on div at bounding box center [457, 207] width 915 height 415
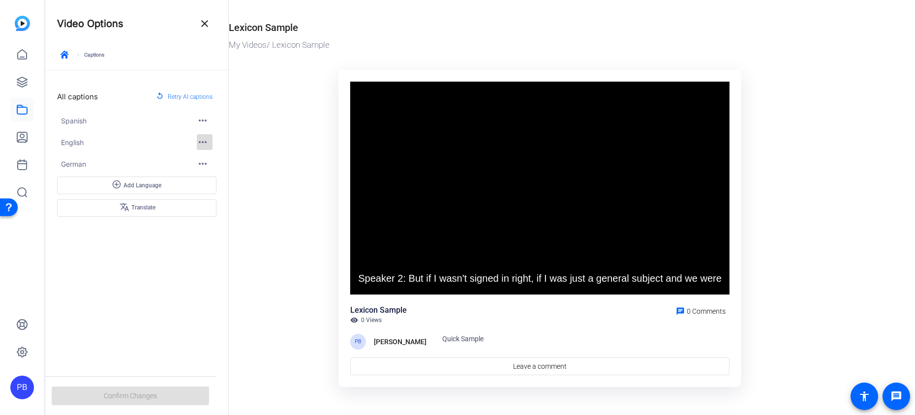
click at [200, 142] on mat-icon "more_horiz" at bounding box center [203, 142] width 12 height 12
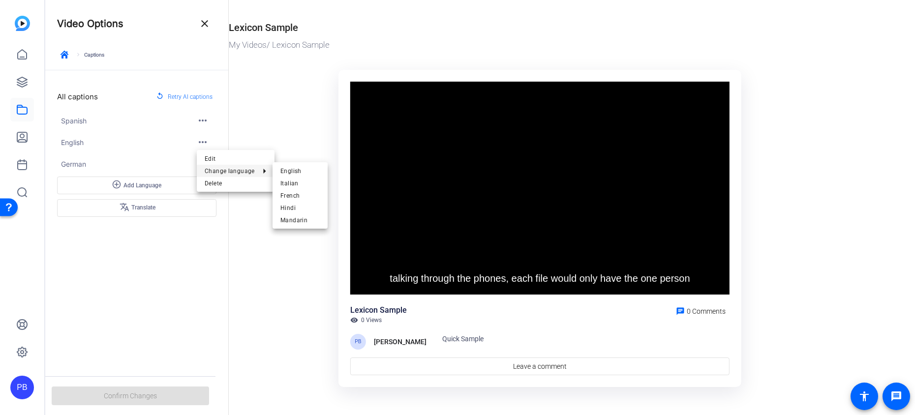
click at [303, 137] on div at bounding box center [457, 207] width 915 height 415
click at [171, 204] on span at bounding box center [137, 208] width 158 height 24
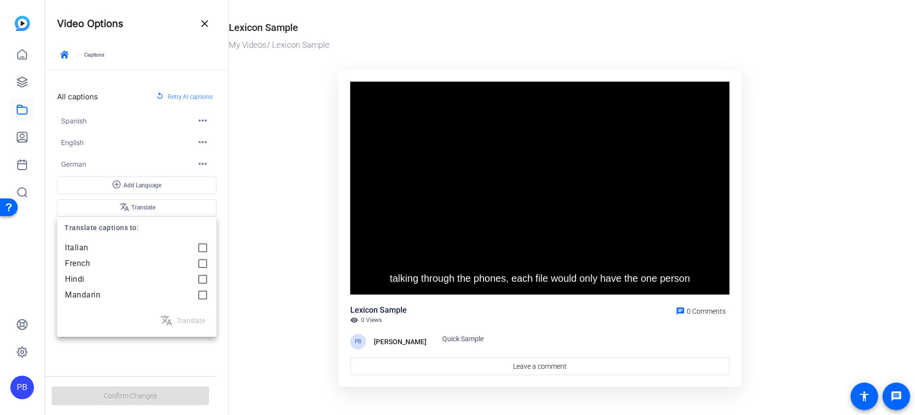
click at [259, 178] on div at bounding box center [457, 207] width 915 height 415
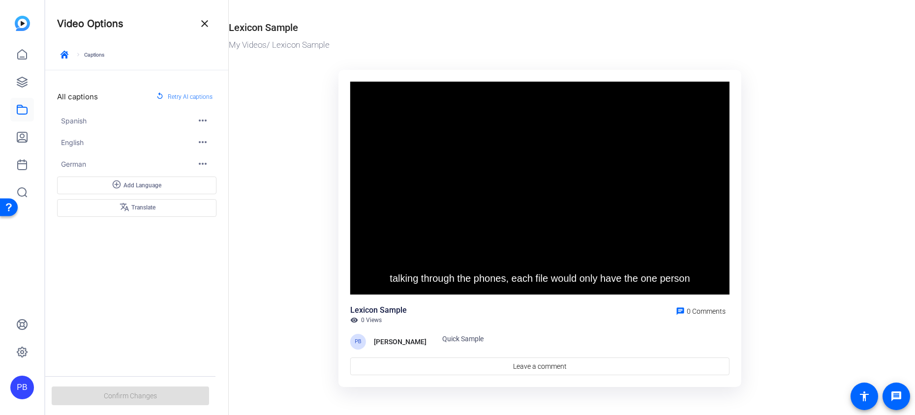
click at [129, 123] on span "Spanish" at bounding box center [129, 121] width 136 height 10
click at [204, 119] on mat-icon "more_horiz" at bounding box center [203, 121] width 12 height 12
click at [243, 107] on div at bounding box center [457, 207] width 915 height 415
click at [202, 30] on span at bounding box center [205, 24] width 24 height 24
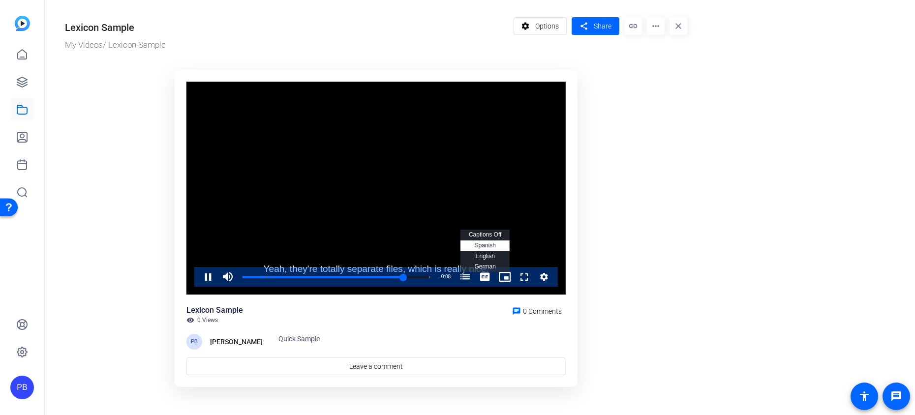
click at [489, 247] on span "Spanish Captions" at bounding box center [484, 245] width 21 height 7
click at [552, 31] on span "Options" at bounding box center [547, 26] width 24 height 19
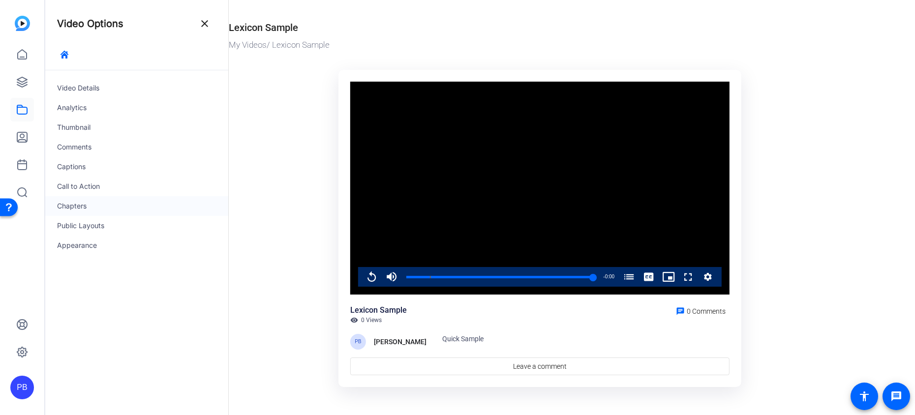
click at [111, 205] on div "Chapters" at bounding box center [136, 206] width 183 height 20
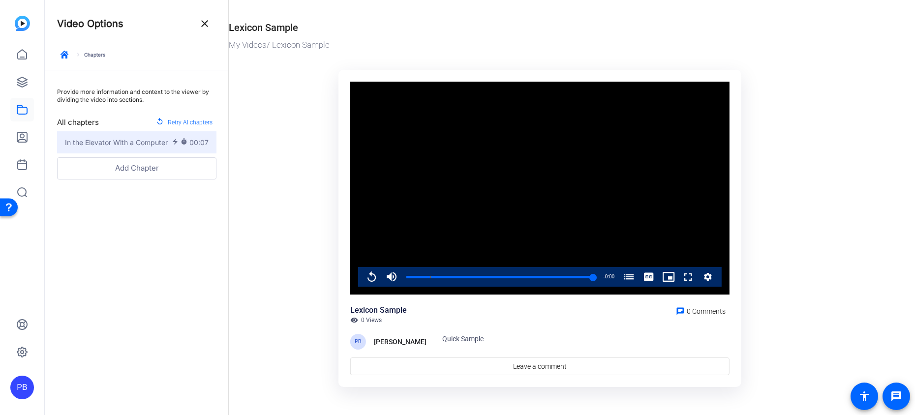
click at [186, 143] on mat-icon "timer" at bounding box center [185, 142] width 9 height 9
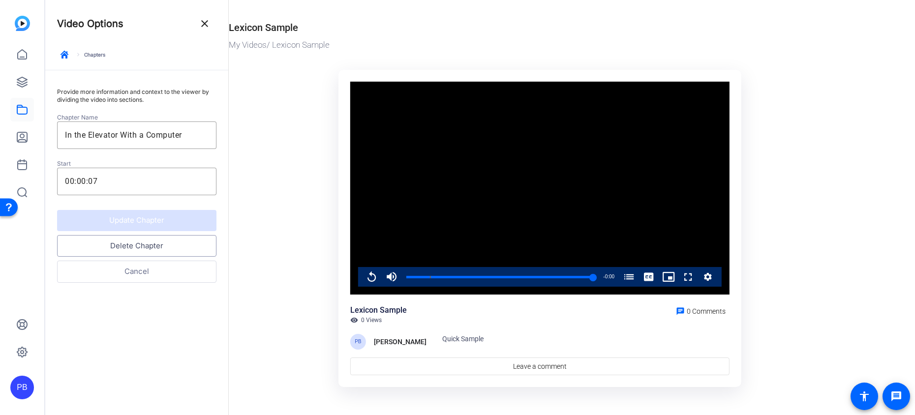
click at [164, 249] on button "Delete Chapter" at bounding box center [136, 246] width 159 height 22
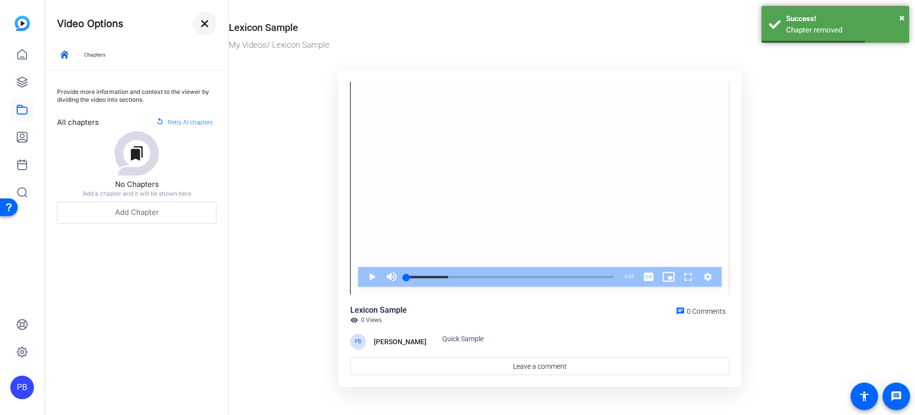
click at [204, 27] on mat-icon "close" at bounding box center [205, 24] width 12 height 12
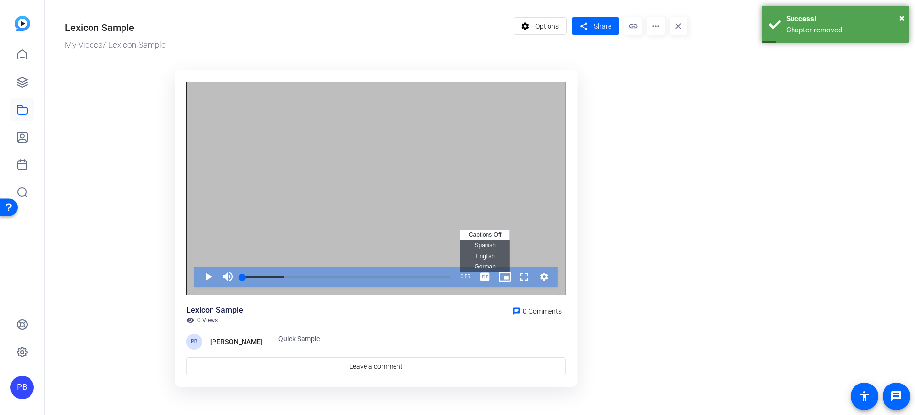
click at [488, 241] on li "Spanish Captions" at bounding box center [485, 246] width 49 height 11
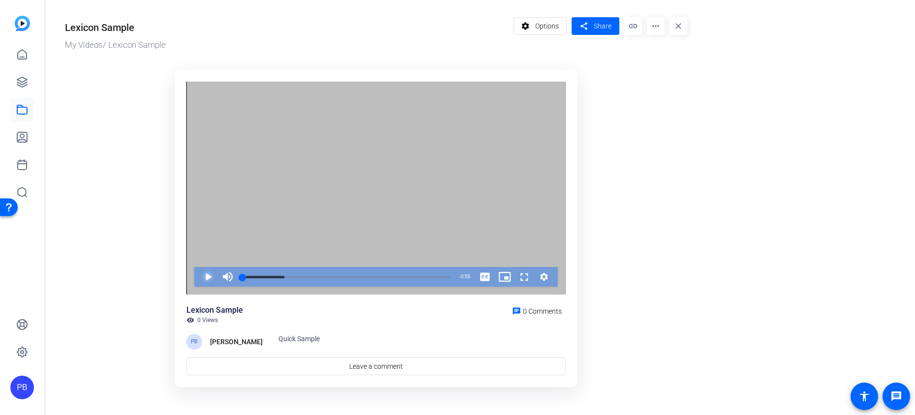
click at [198, 282] on span "Video Player" at bounding box center [198, 277] width 0 height 20
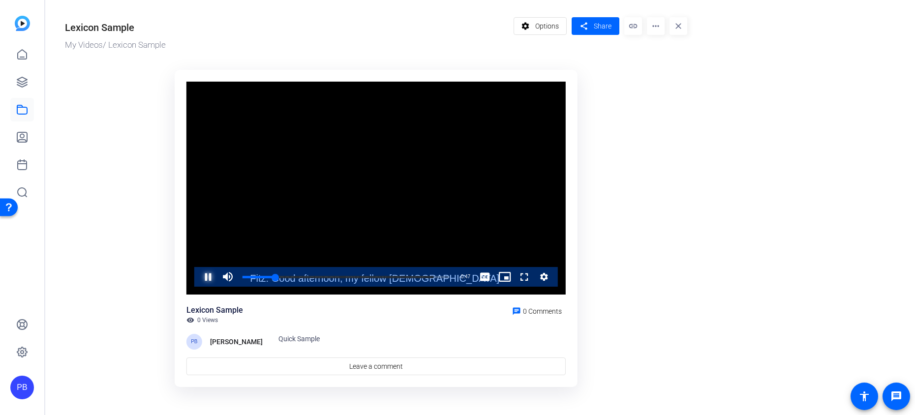
click at [198, 277] on span "Video Player" at bounding box center [198, 277] width 0 height 20
click at [487, 259] on li "English Captions" at bounding box center [485, 256] width 49 height 11
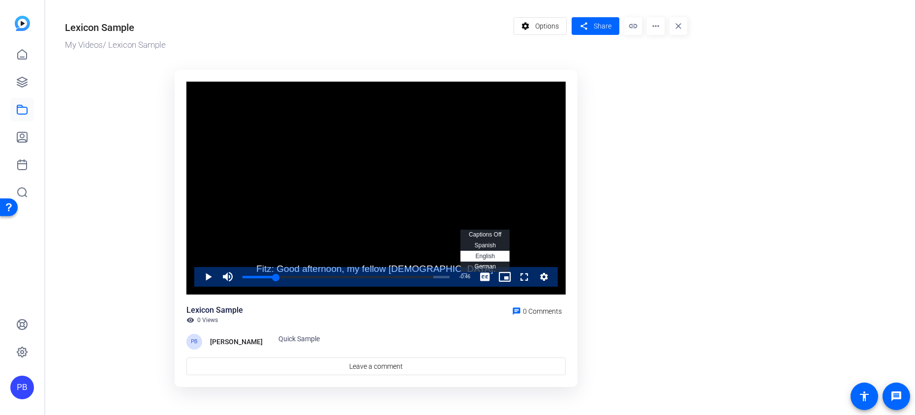
click at [487, 270] on span "German Captions" at bounding box center [484, 266] width 21 height 7
click at [486, 255] on span "English Captions" at bounding box center [484, 256] width 19 height 7
click at [487, 246] on span "Spanish Captions" at bounding box center [484, 245] width 21 height 7
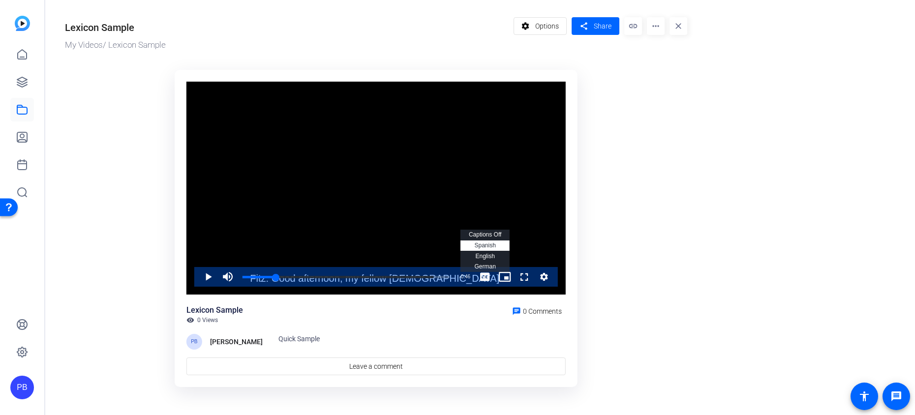
click at [490, 258] on span "English Captions" at bounding box center [484, 256] width 19 height 7
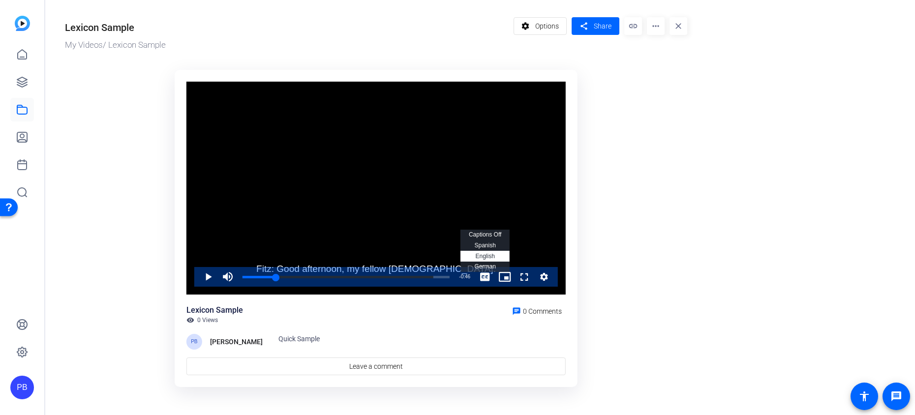
click at [492, 244] on span "Spanish Captions" at bounding box center [484, 245] width 21 height 7
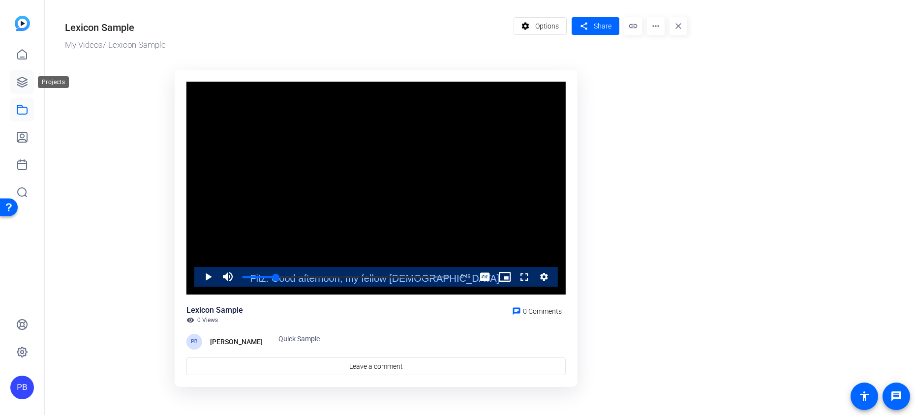
click at [27, 77] on icon at bounding box center [22, 82] width 12 height 12
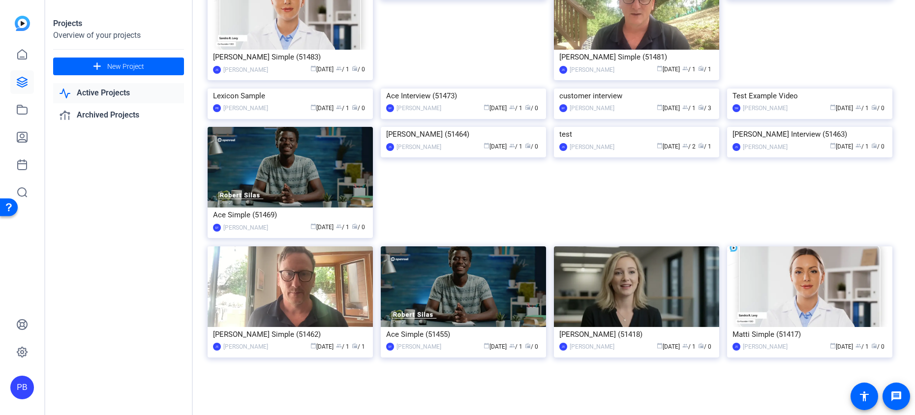
scroll to position [446, 0]
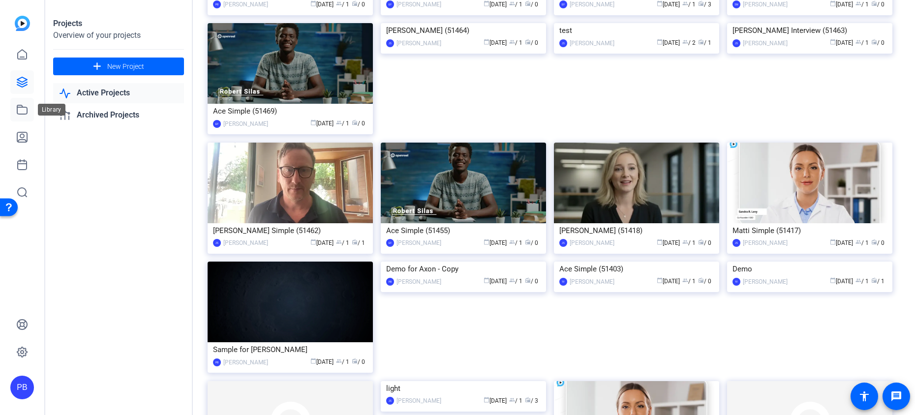
click at [24, 110] on icon at bounding box center [22, 110] width 12 height 12
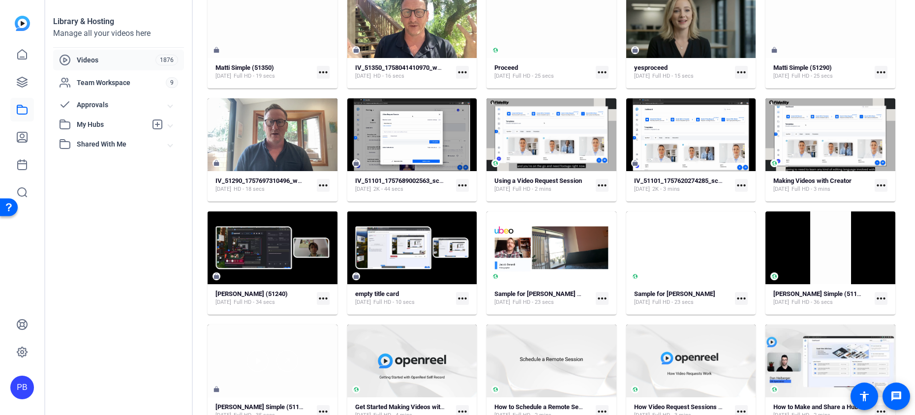
scroll to position [472, 0]
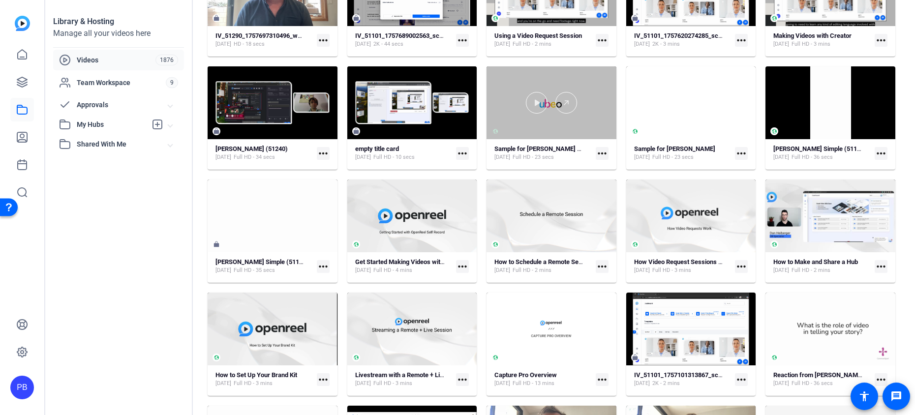
click at [514, 118] on div at bounding box center [552, 102] width 130 height 73
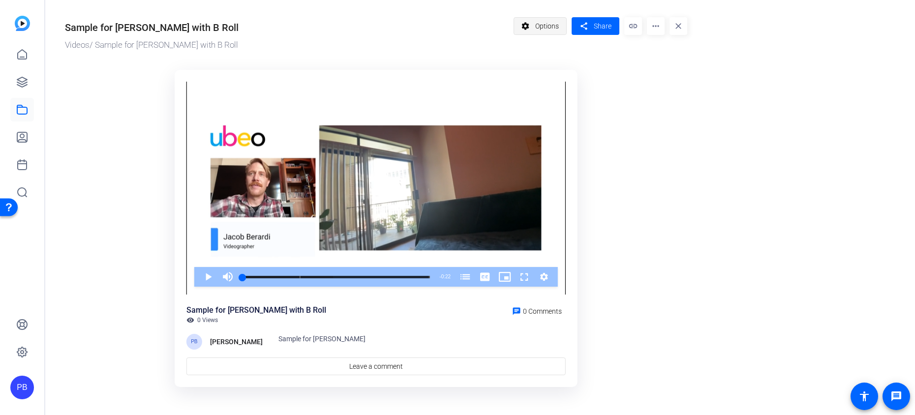
click at [548, 31] on span "Options" at bounding box center [547, 26] width 24 height 19
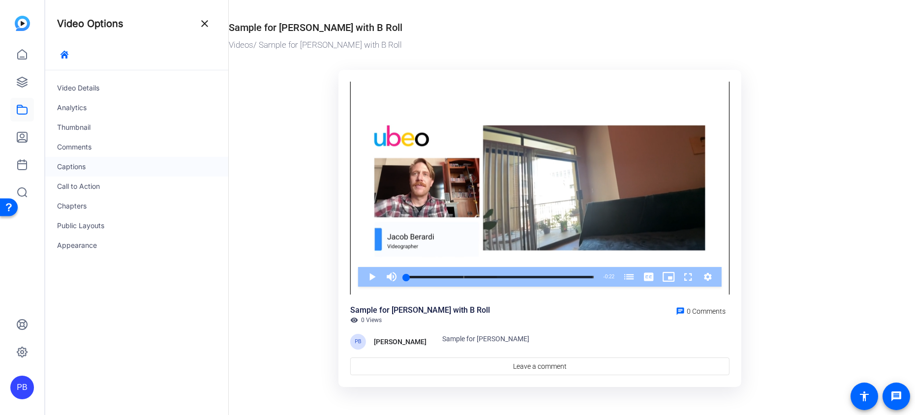
click at [105, 171] on div "Captions" at bounding box center [136, 167] width 183 height 20
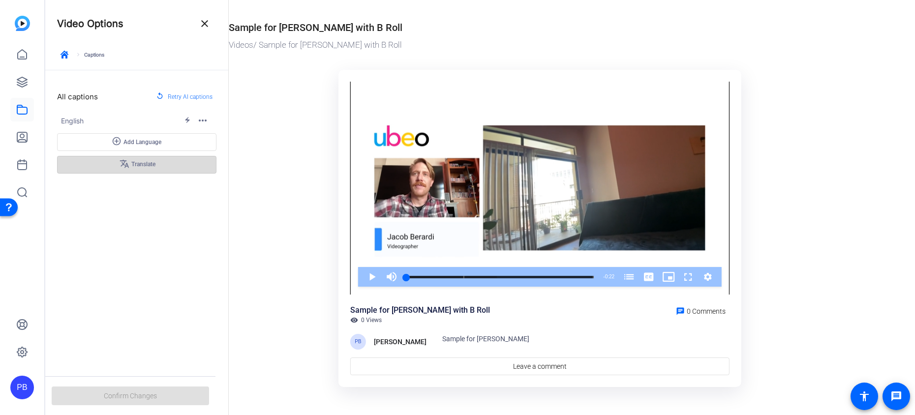
click at [142, 163] on span "translate Translate" at bounding box center [137, 165] width 37 height 12
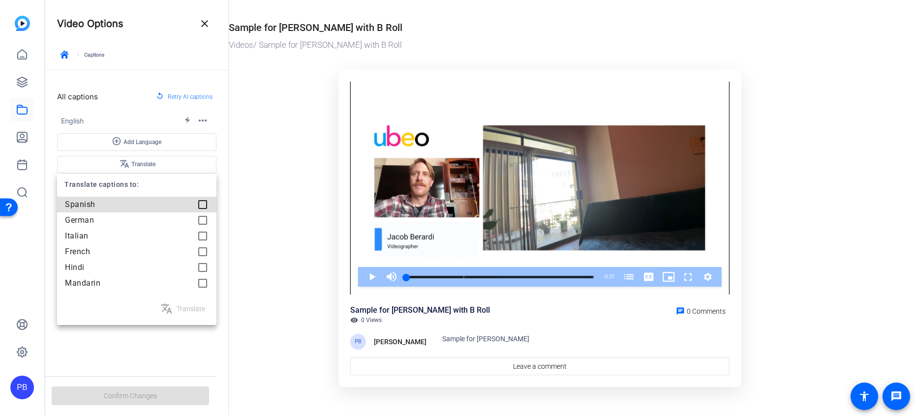
click at [199, 203] on div at bounding box center [203, 205] width 20 height 20
click at [229, 229] on div at bounding box center [457, 207] width 915 height 415
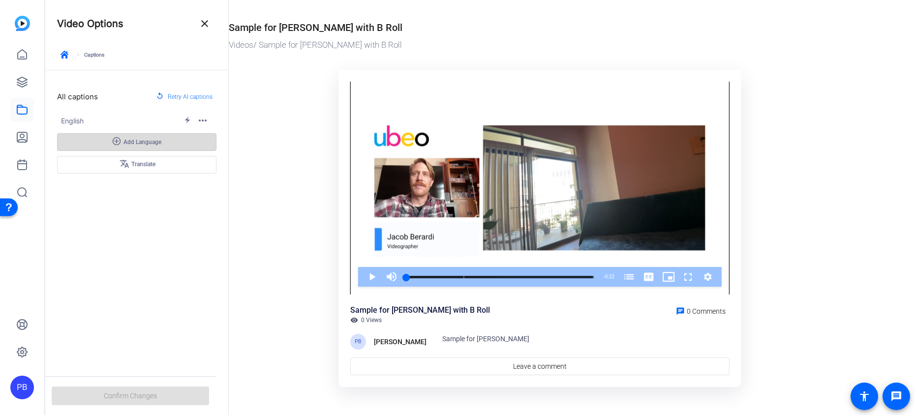
click at [181, 140] on span at bounding box center [137, 142] width 158 height 24
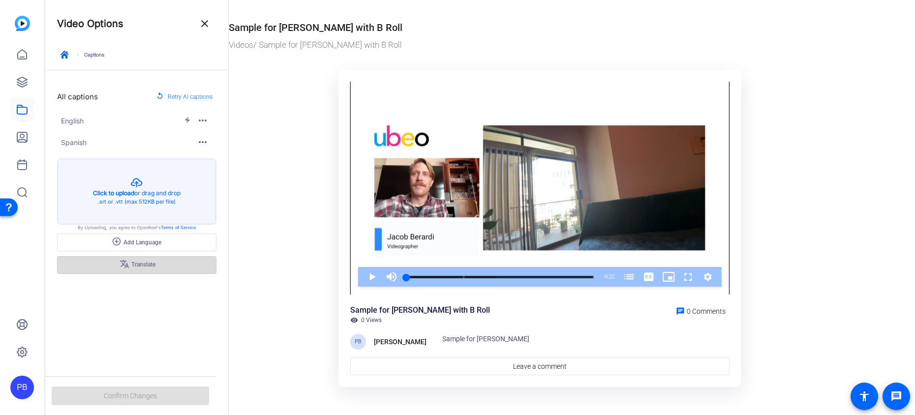
click at [171, 264] on span at bounding box center [137, 265] width 158 height 24
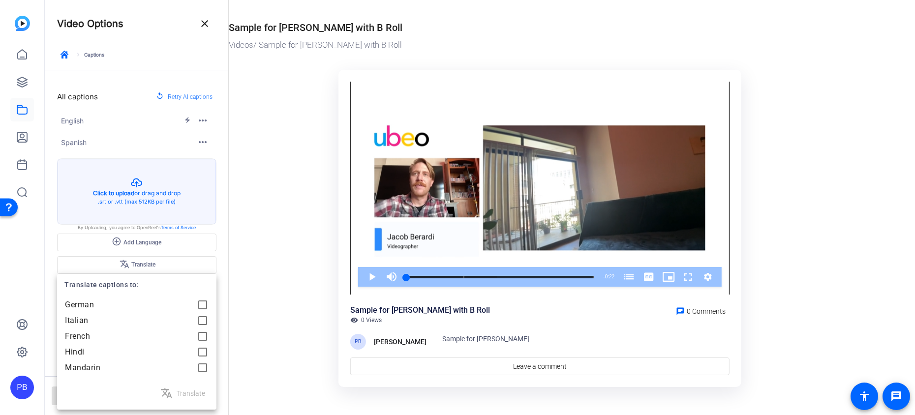
click at [227, 229] on div at bounding box center [457, 207] width 915 height 415
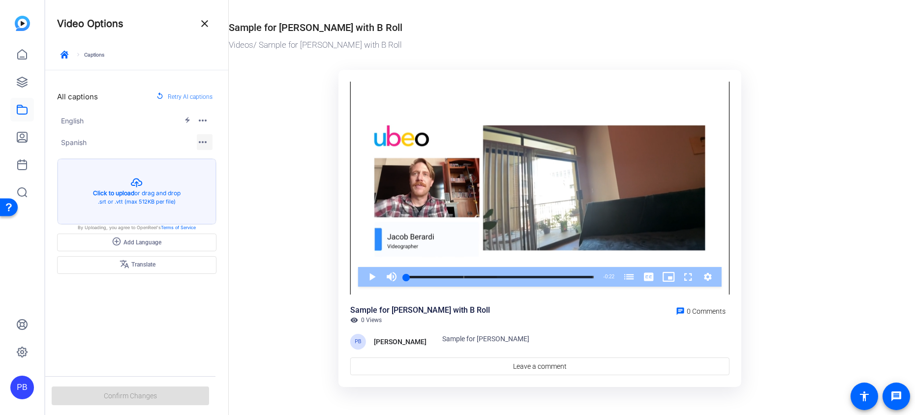
click at [203, 140] on mat-icon "more_horiz" at bounding box center [203, 142] width 12 height 12
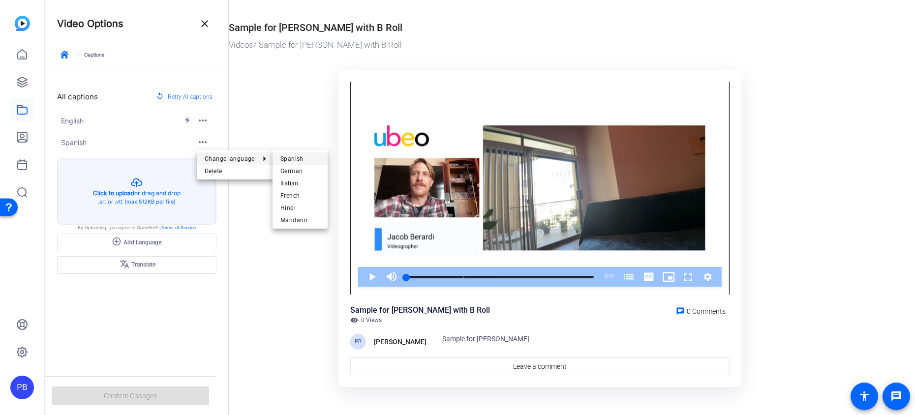
click at [299, 159] on span "Spanish" at bounding box center [300, 159] width 39 height 12
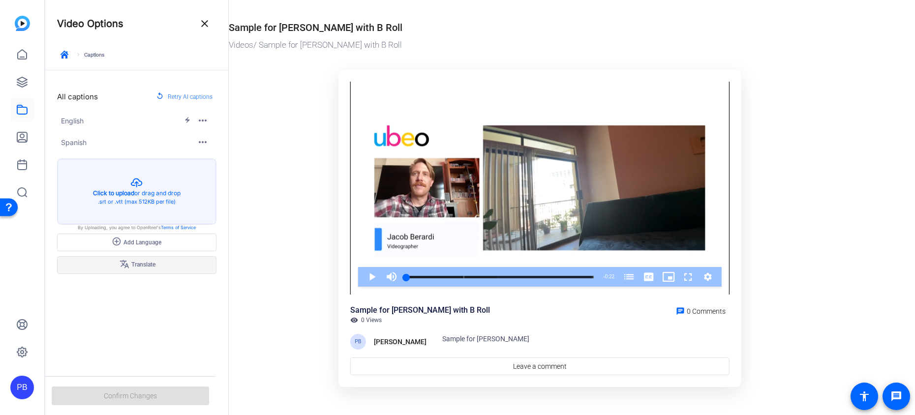
click at [173, 266] on span at bounding box center [137, 265] width 158 height 24
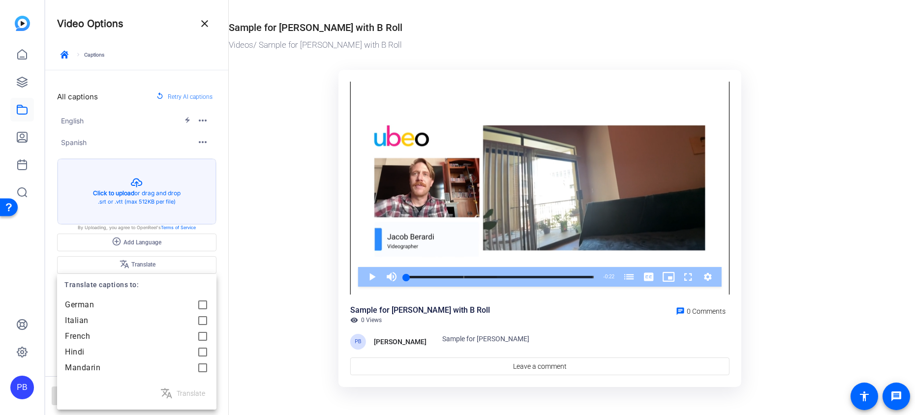
click at [245, 183] on div at bounding box center [457, 207] width 915 height 415
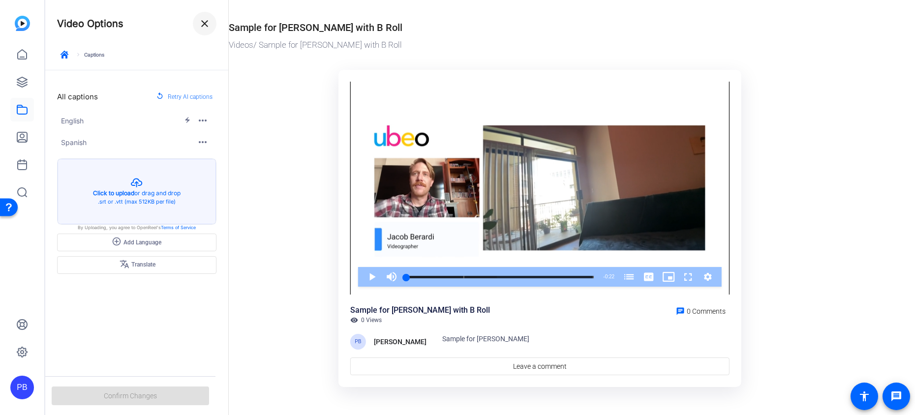
click at [203, 14] on span at bounding box center [205, 24] width 24 height 24
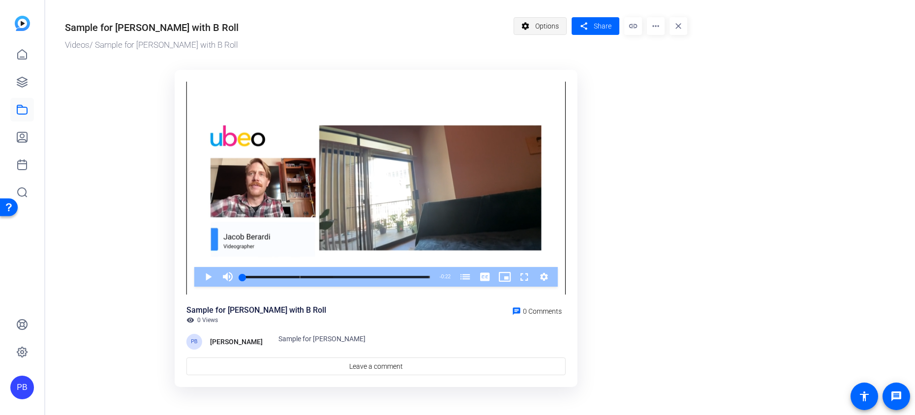
click at [555, 24] on span "Options" at bounding box center [547, 26] width 24 height 19
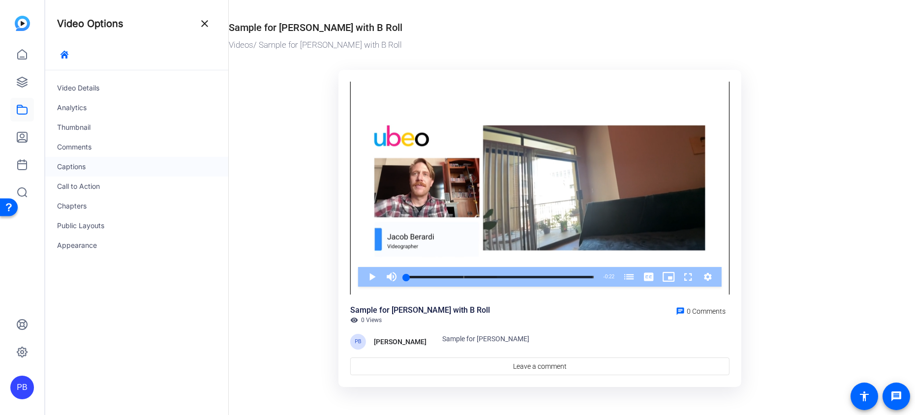
click at [141, 167] on div "Captions" at bounding box center [136, 167] width 183 height 20
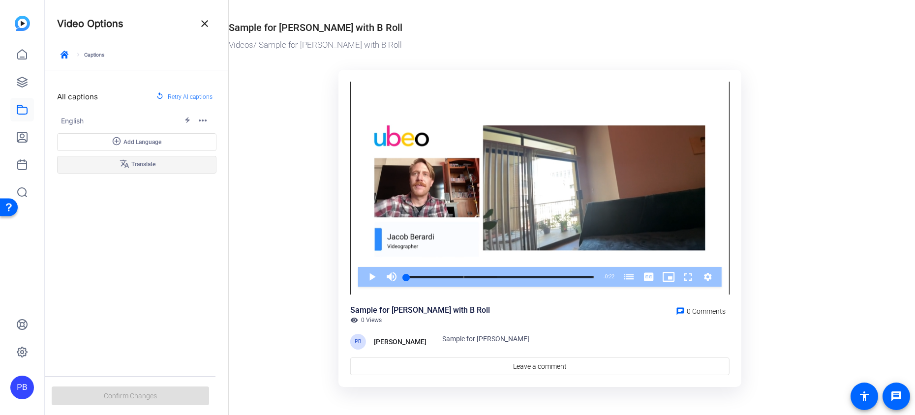
click at [145, 169] on span "translate Translate" at bounding box center [137, 165] width 37 height 12
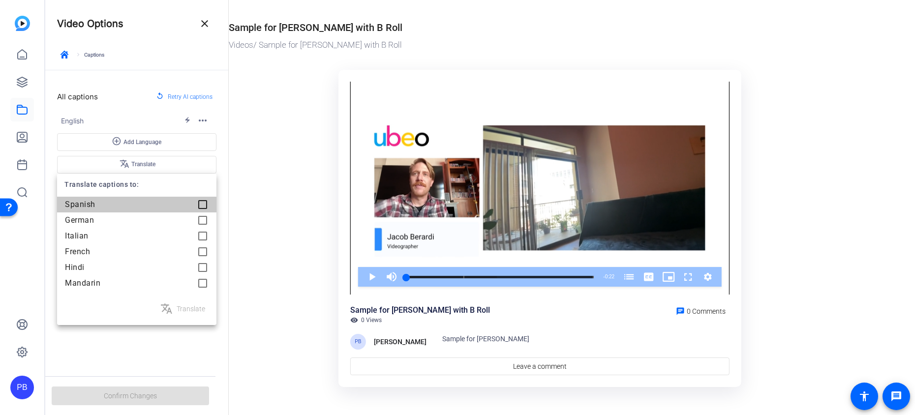
click at [201, 203] on div at bounding box center [203, 205] width 20 height 20
click at [190, 309] on span "Translate" at bounding box center [191, 309] width 29 height 12
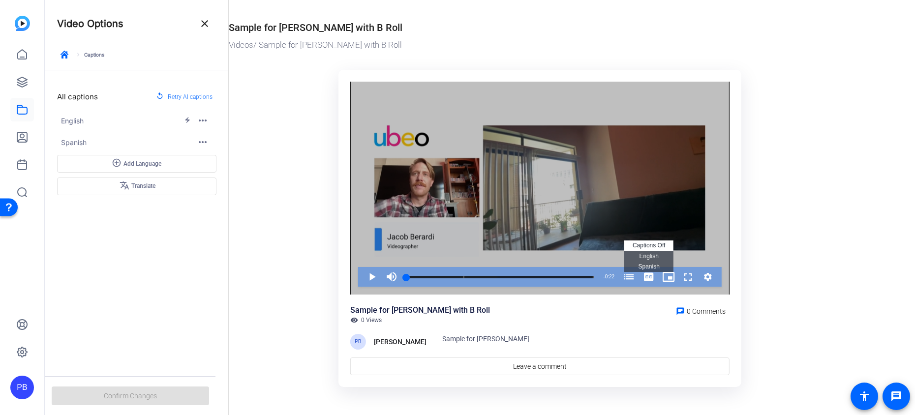
click at [651, 264] on span "Spanish Captions" at bounding box center [648, 266] width 21 height 7
click at [362, 271] on span "Video Player" at bounding box center [362, 277] width 0 height 20
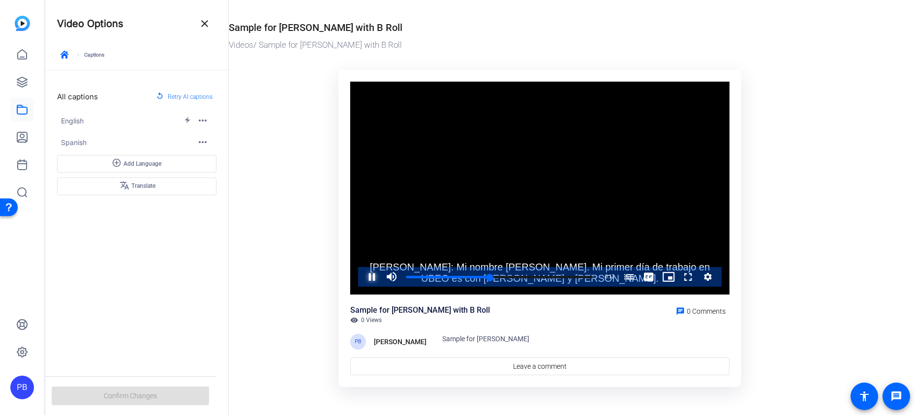
click at [362, 277] on span "Video Player" at bounding box center [362, 277] width 0 height 20
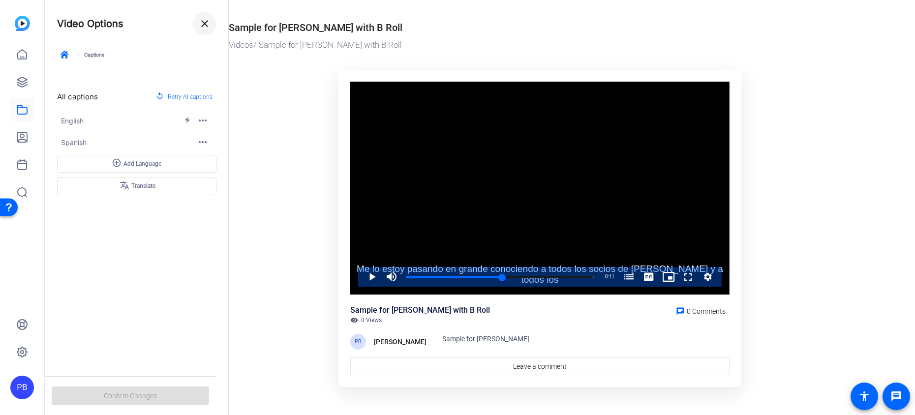
click at [211, 28] on span at bounding box center [205, 24] width 24 height 24
